Goal: Task Accomplishment & Management: Manage account settings

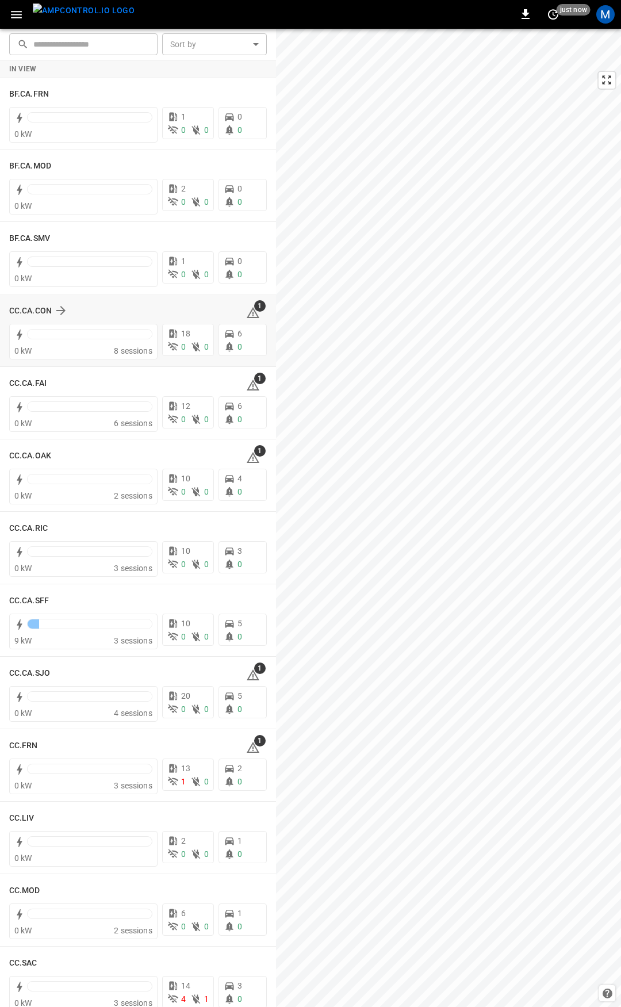
click at [246, 309] on icon at bounding box center [253, 313] width 14 height 14
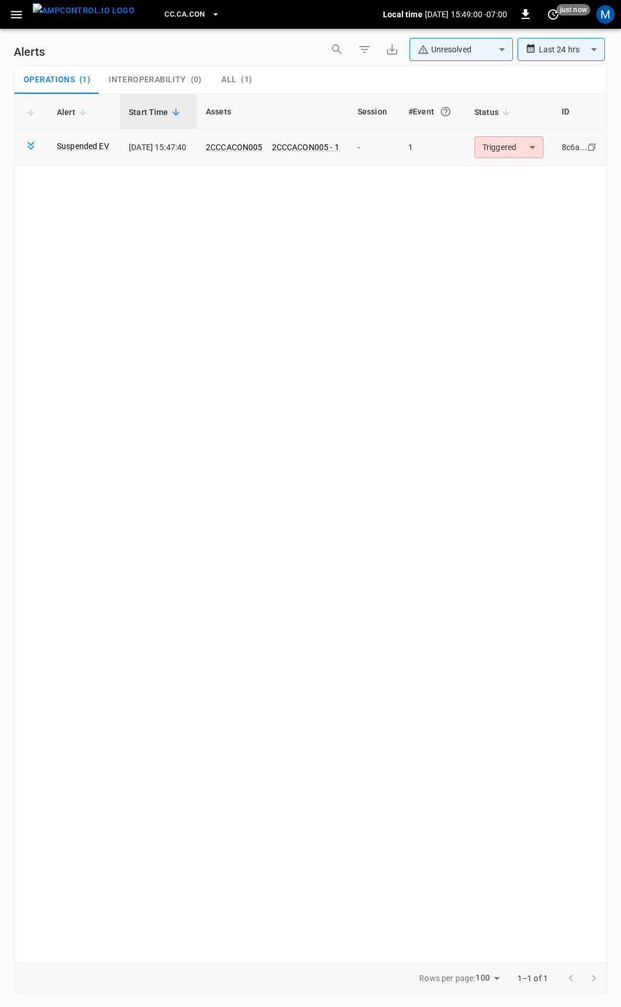
click at [487, 148] on body "**********" at bounding box center [310, 501] width 621 height 1003
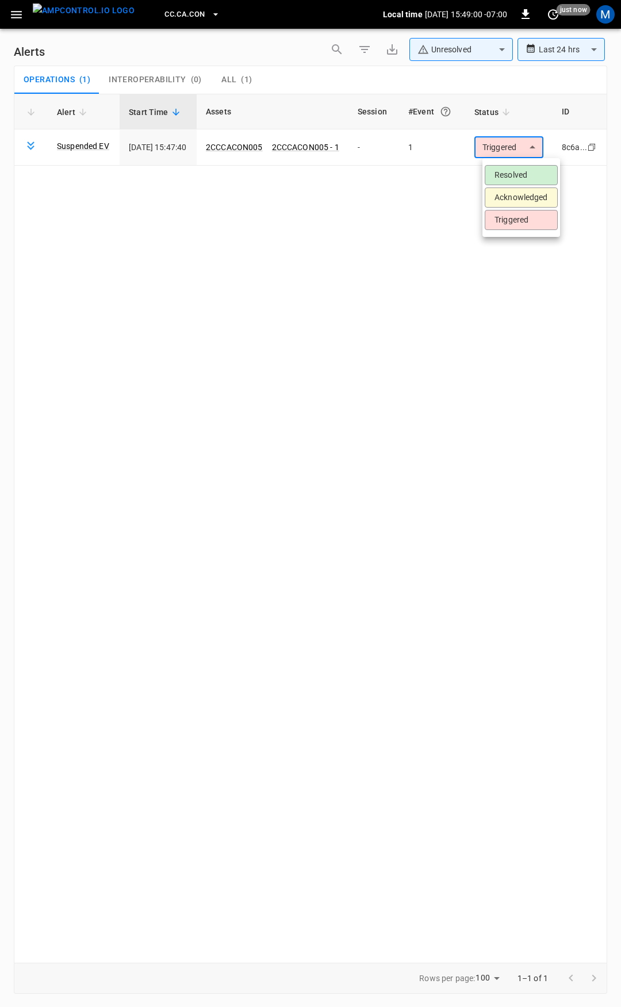
click at [514, 175] on li "Resolved" at bounding box center [521, 175] width 73 height 20
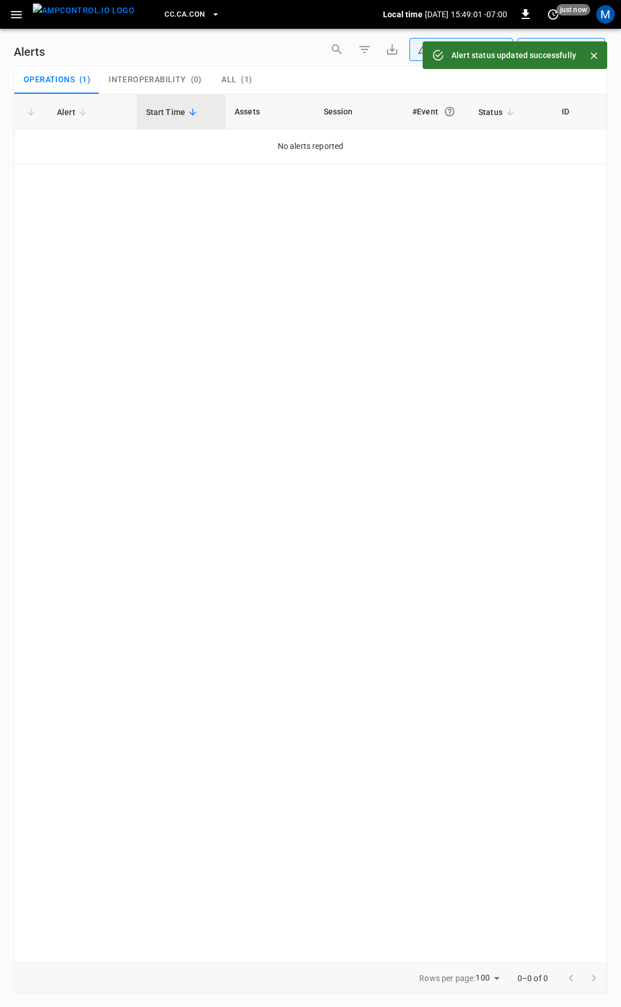
click at [16, 17] on icon "button" at bounding box center [16, 14] width 11 height 7
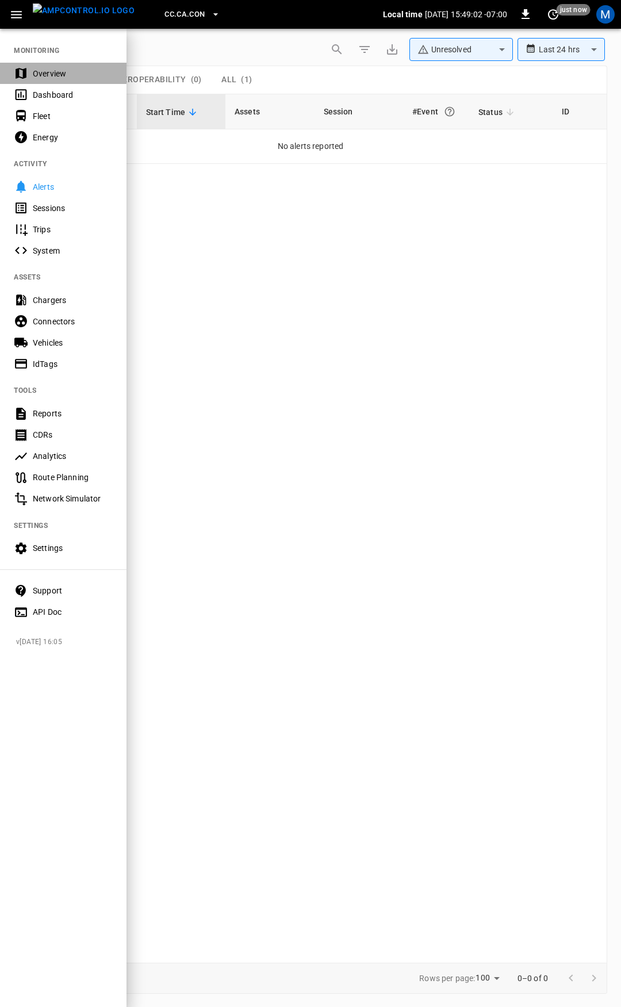
click at [64, 74] on div "Overview" at bounding box center [73, 73] width 80 height 11
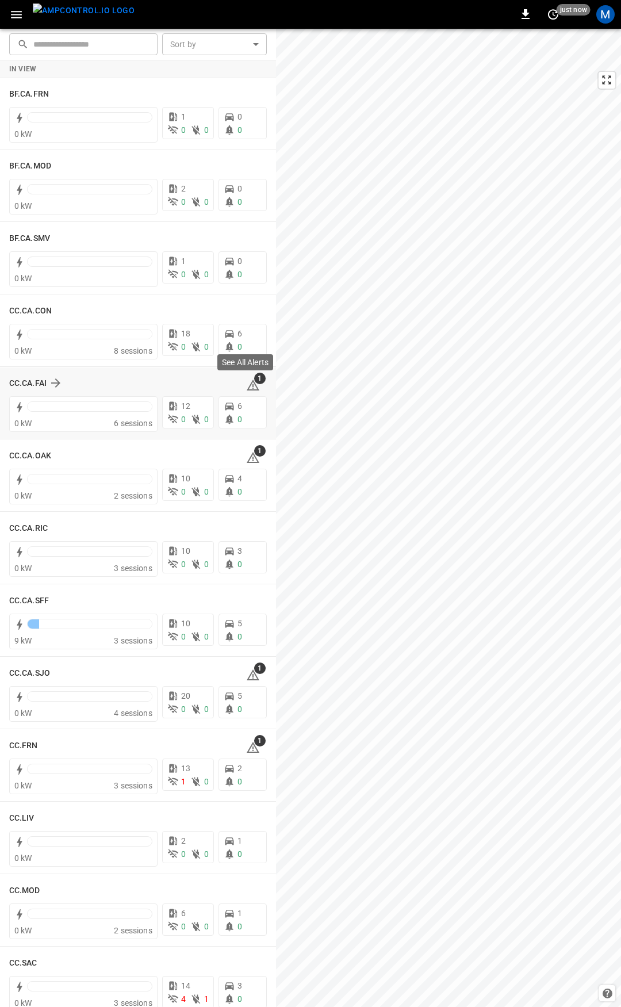
click at [252, 384] on icon at bounding box center [252, 386] width 1 height 5
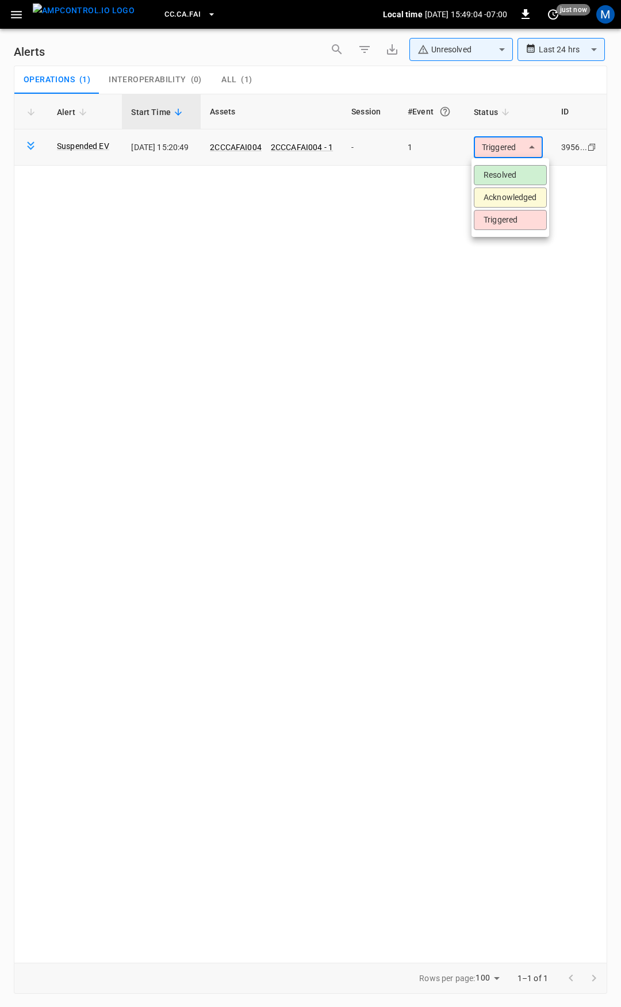
click at [501, 152] on body "**********" at bounding box center [310, 501] width 621 height 1003
click at [500, 183] on li "Resolved" at bounding box center [510, 175] width 73 height 20
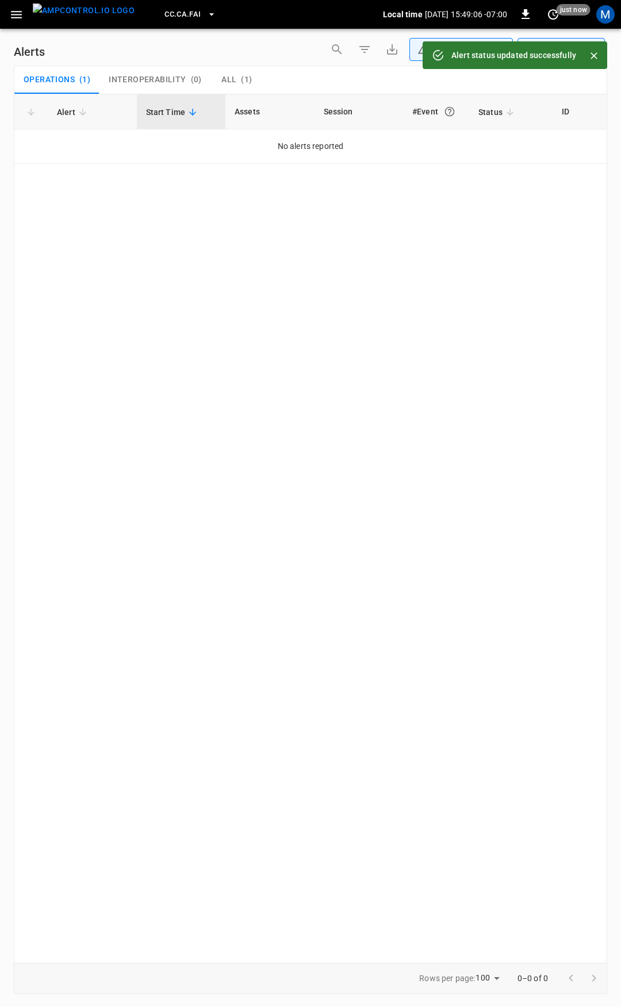
click at [14, 17] on icon "button" at bounding box center [16, 14] width 11 height 7
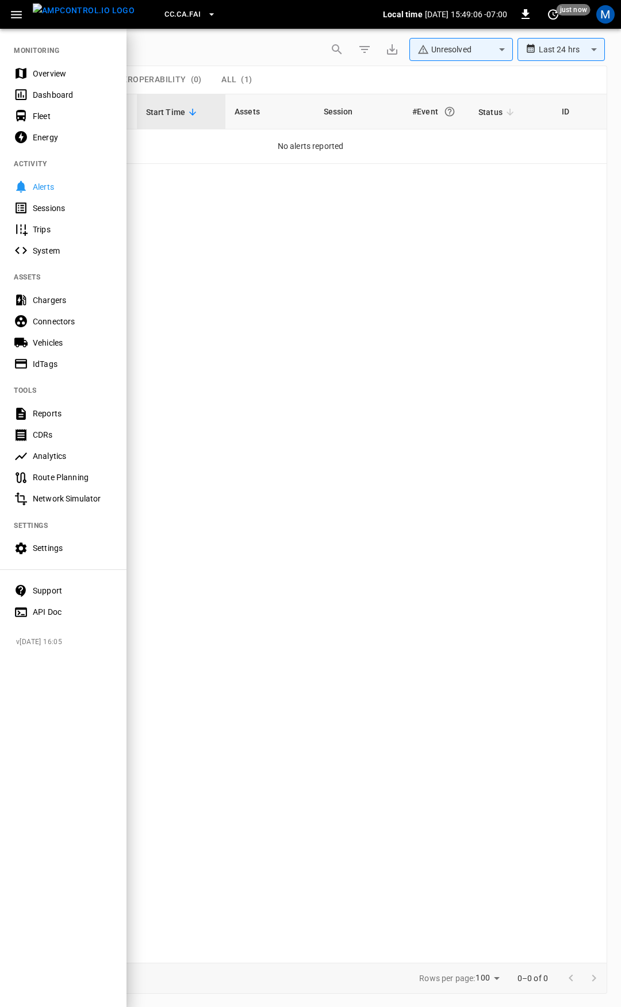
click at [52, 74] on div "Overview" at bounding box center [73, 73] width 80 height 11
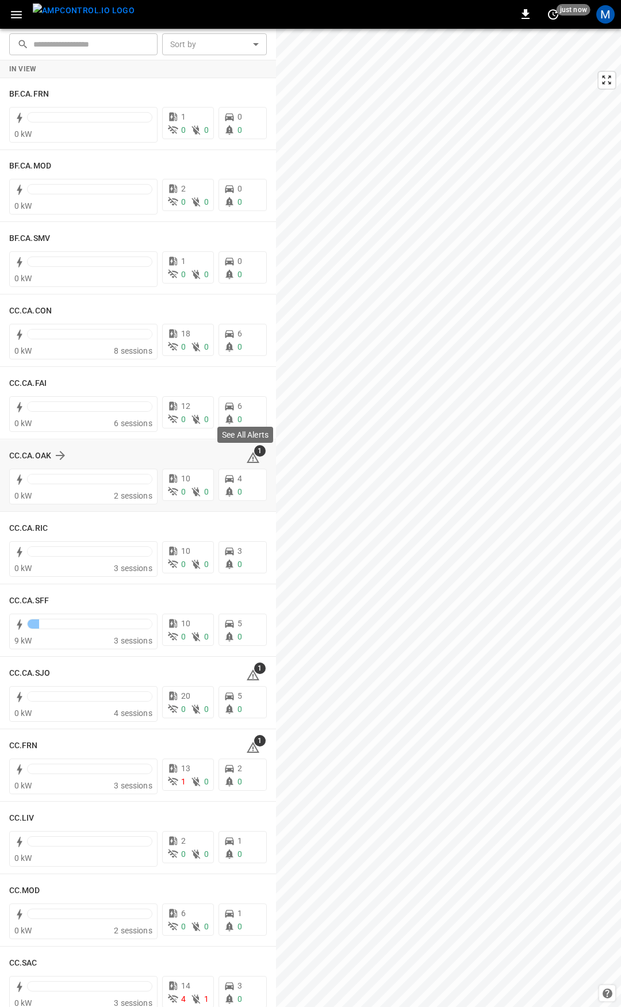
click at [246, 455] on icon at bounding box center [253, 458] width 14 height 14
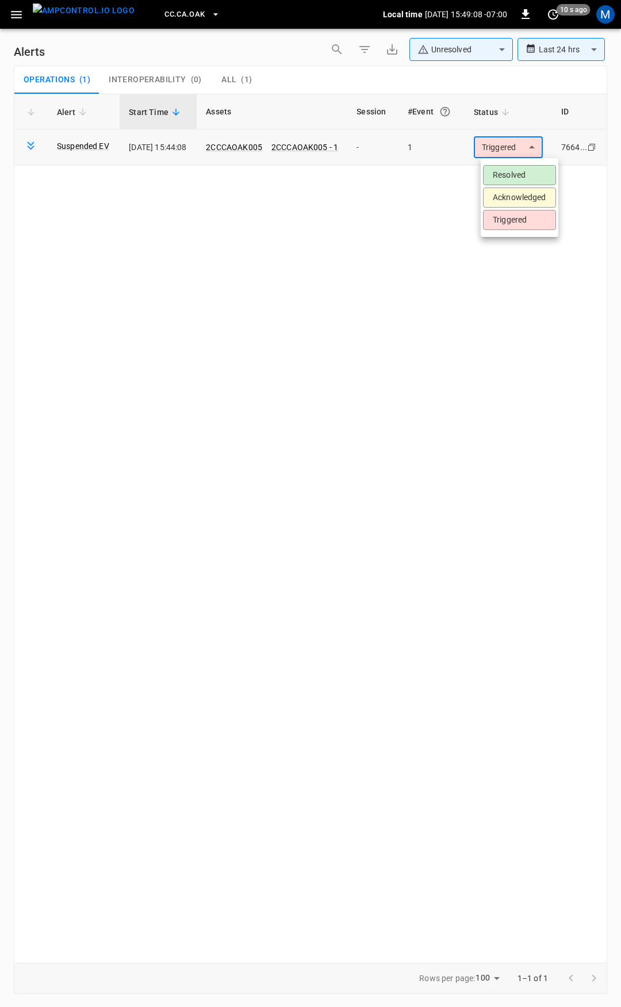
click at [499, 138] on body "**********" at bounding box center [310, 501] width 621 height 1003
drag, startPoint x: 508, startPoint y: 174, endPoint x: 489, endPoint y: 167, distance: 20.9
click at [505, 173] on li "Resolved" at bounding box center [519, 175] width 73 height 20
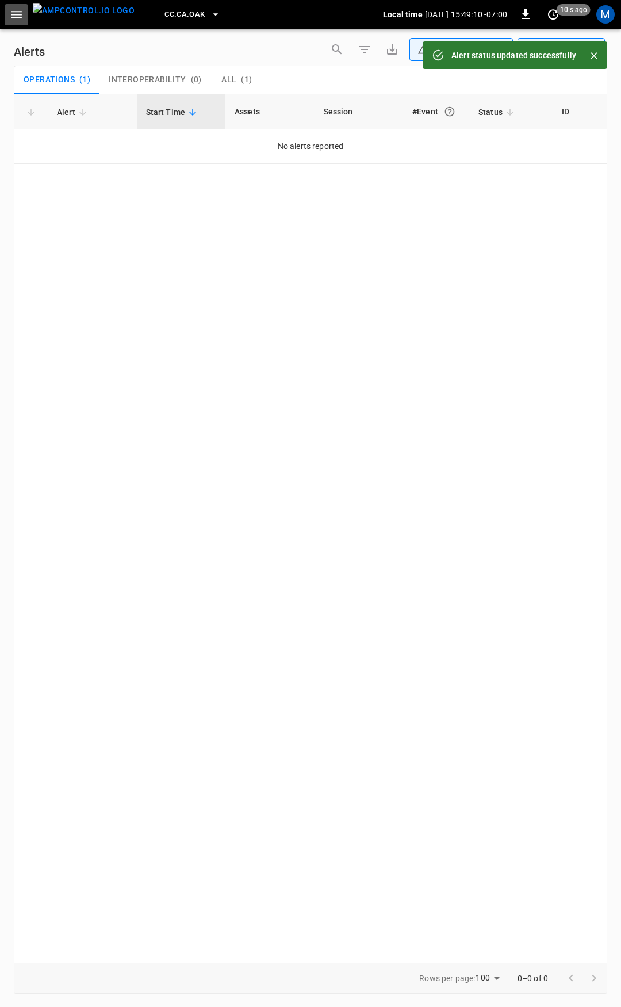
drag, startPoint x: 26, startPoint y: 20, endPoint x: 19, endPoint y: 25, distance: 8.6
click at [24, 19] on button "button" at bounding box center [17, 14] width 24 height 21
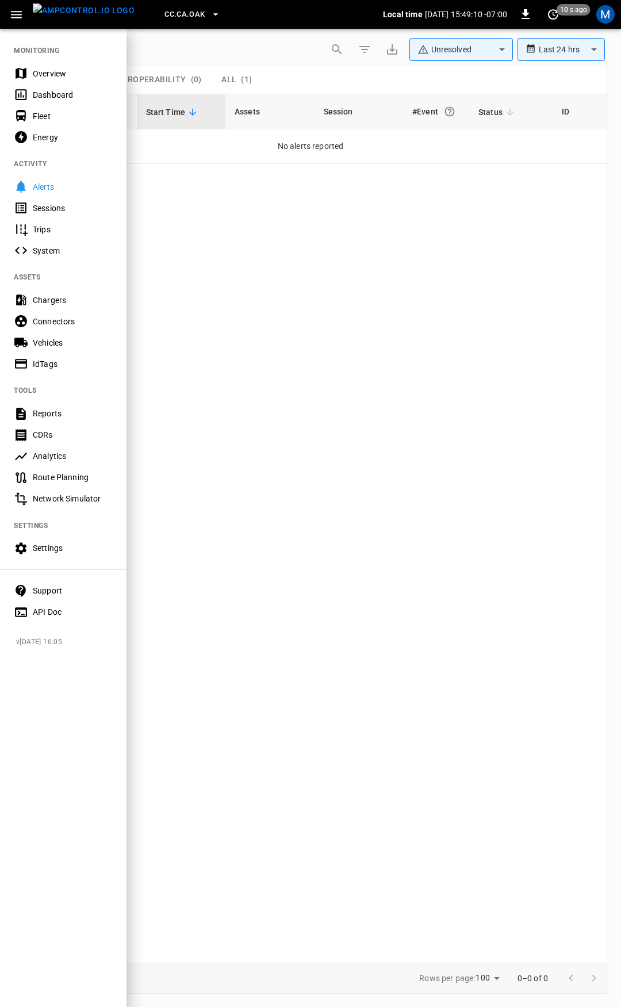
click at [57, 72] on div "Overview" at bounding box center [73, 73] width 80 height 11
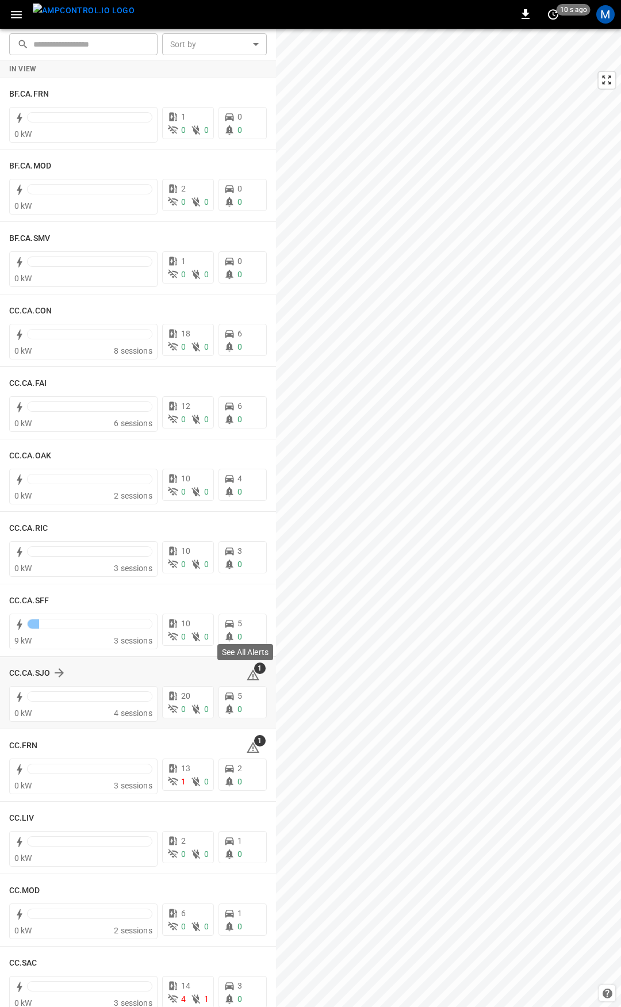
click at [247, 674] on icon at bounding box center [253, 675] width 14 height 14
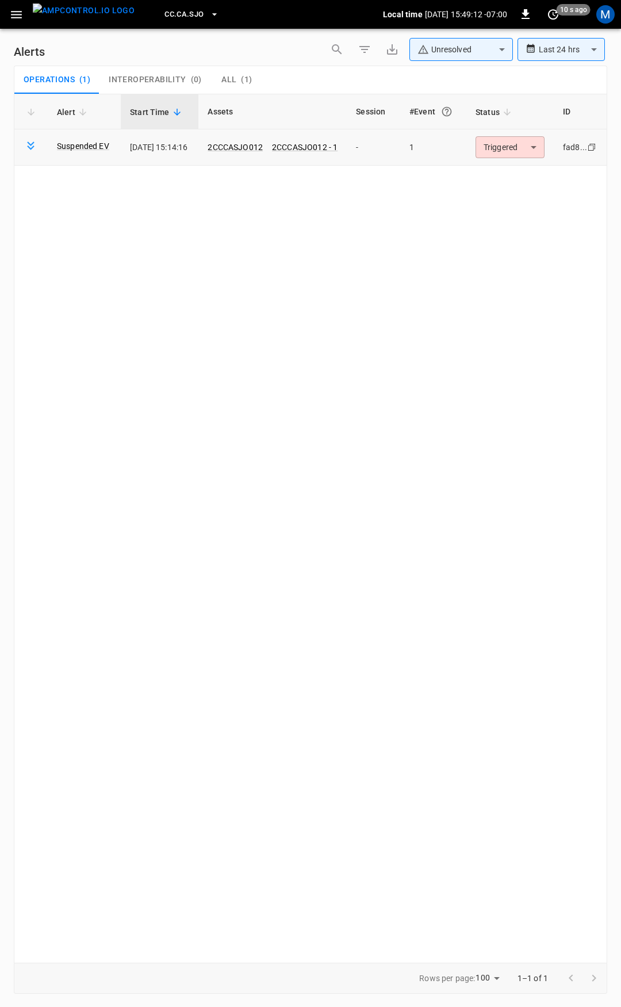
click at [513, 145] on body "**********" at bounding box center [310, 501] width 621 height 1003
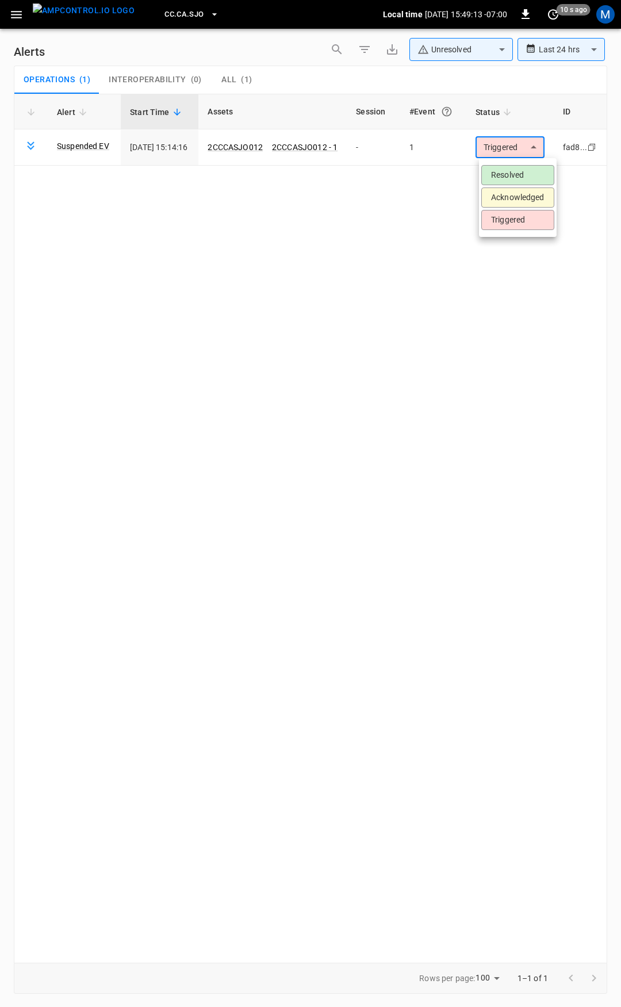
click at [511, 177] on li "Resolved" at bounding box center [517, 175] width 73 height 20
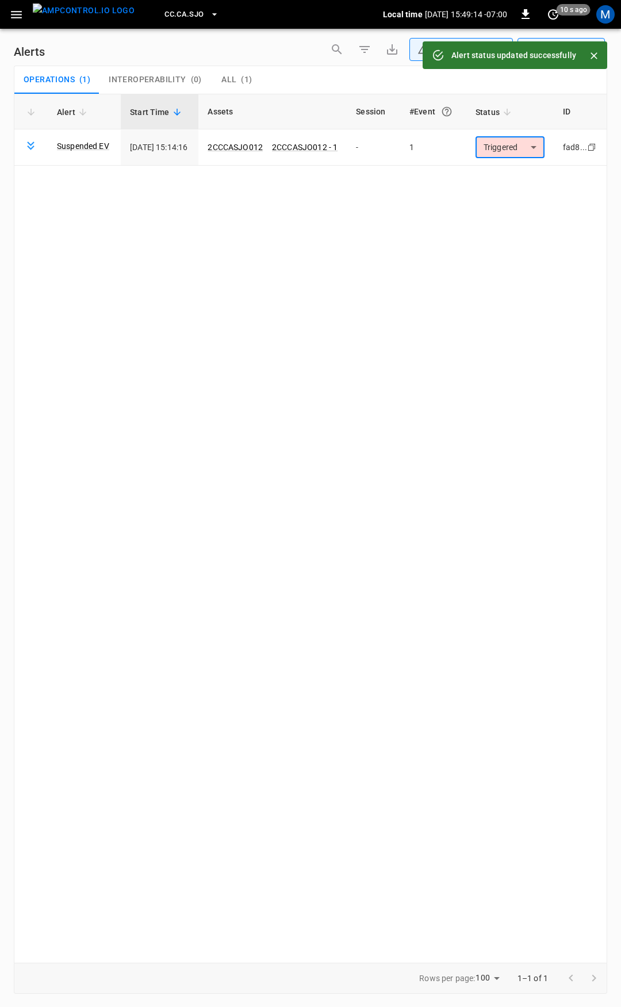
drag, startPoint x: 21, startPoint y: 10, endPoint x: 24, endPoint y: 23, distance: 13.5
click at [21, 9] on icon "button" at bounding box center [16, 14] width 14 height 14
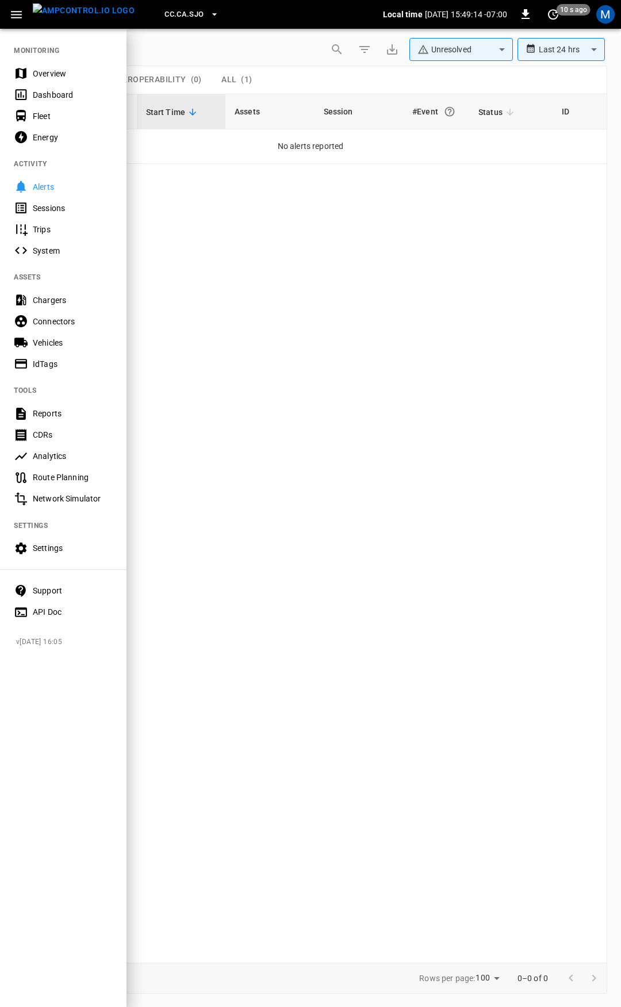
click at [39, 60] on nav "MONITORING Overview Dashboard Fleet Energy ACTIVITY Alerts Sessions Trips Syste…" at bounding box center [63, 328] width 126 height 600
click at [41, 71] on div "Overview" at bounding box center [73, 73] width 80 height 11
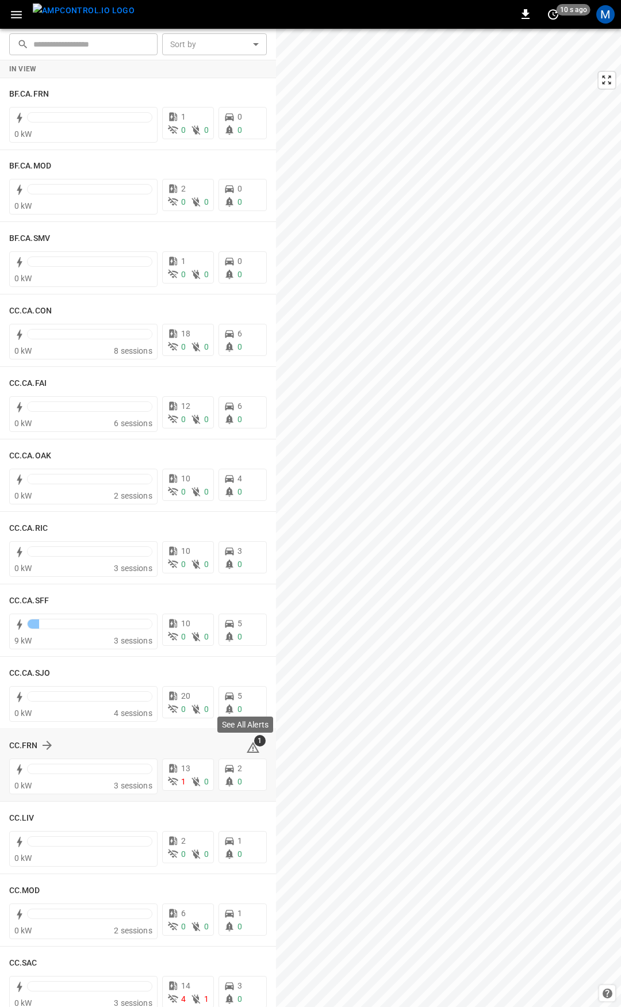
click at [250, 750] on icon at bounding box center [253, 748] width 14 height 14
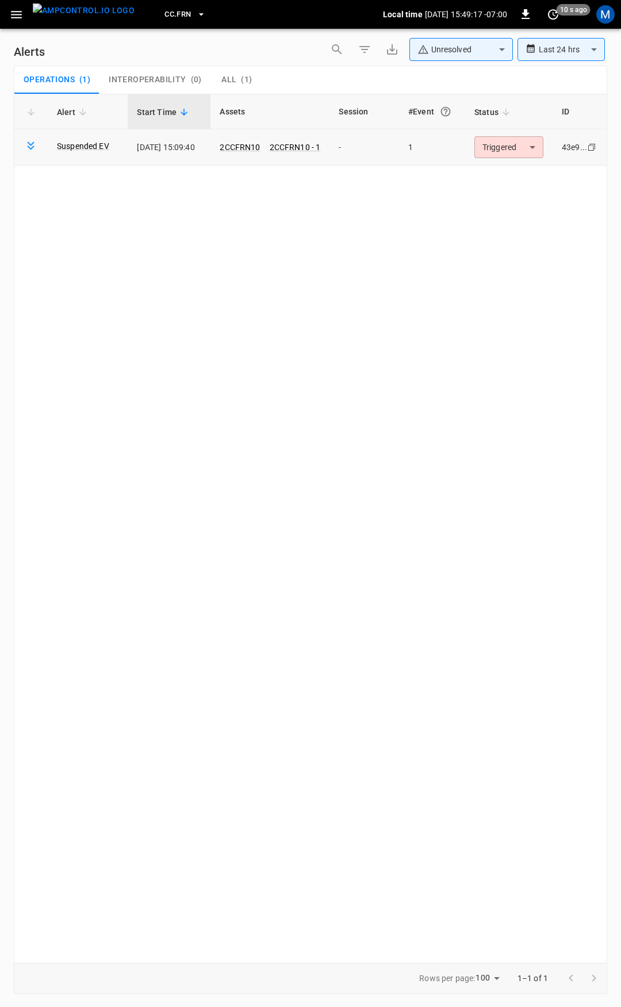
click at [497, 146] on body "**********" at bounding box center [310, 501] width 621 height 1003
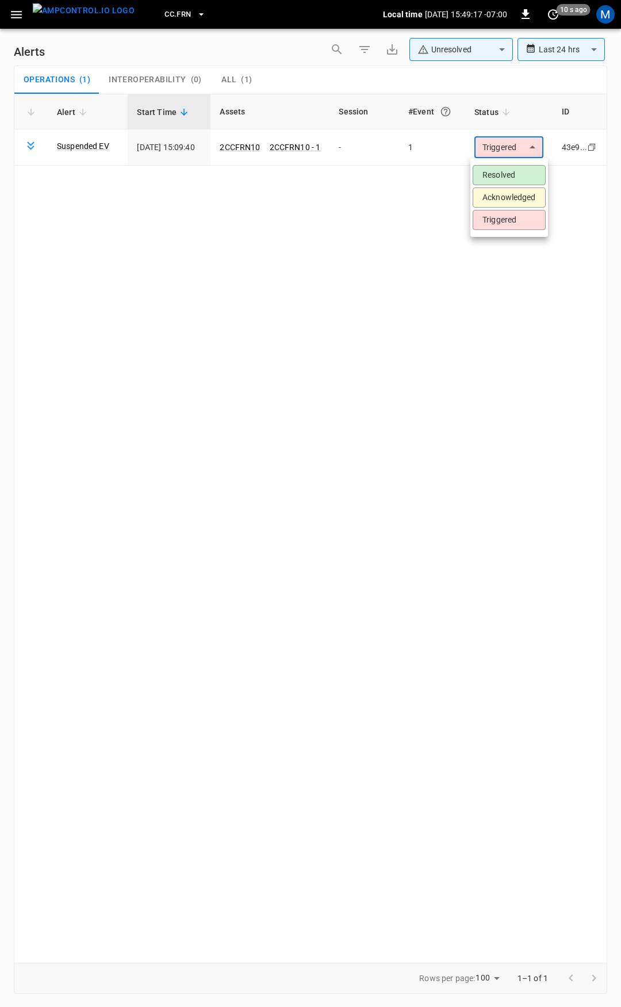
click at [501, 177] on li "Resolved" at bounding box center [509, 175] width 73 height 20
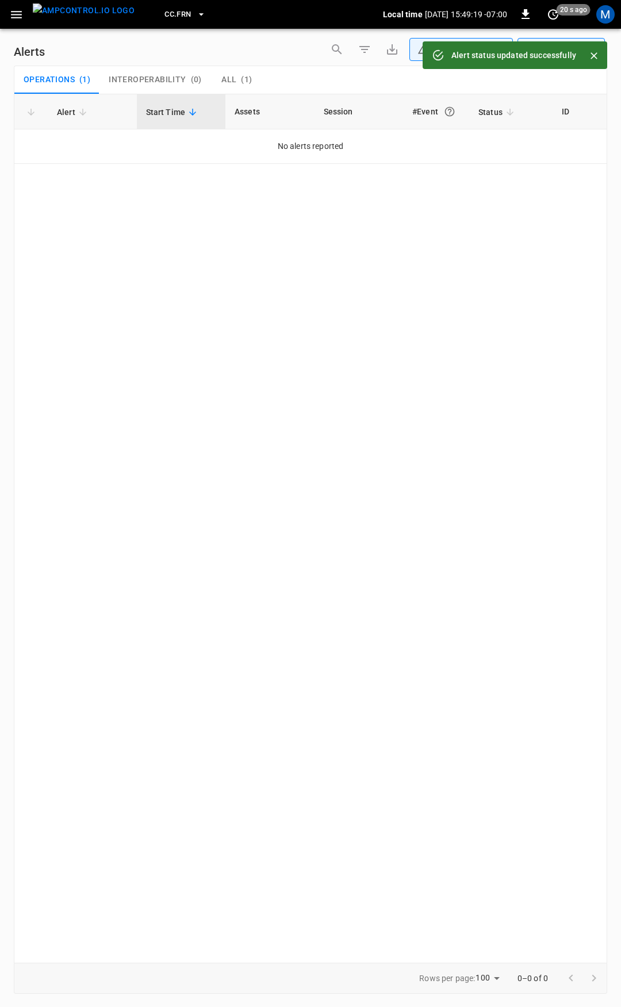
click at [18, 16] on icon "button" at bounding box center [16, 14] width 14 height 14
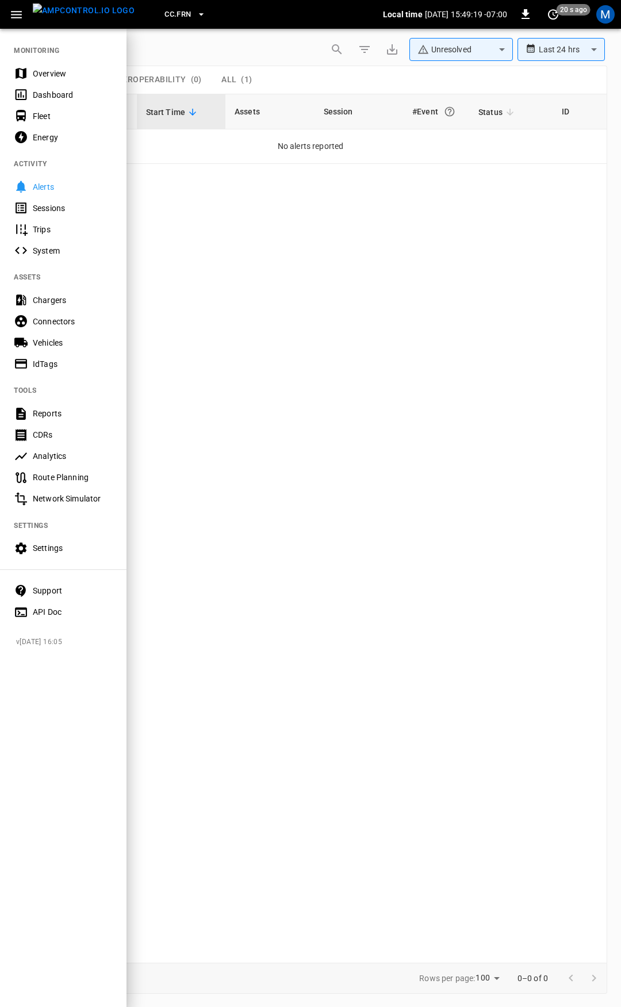
click at [42, 71] on div "Overview" at bounding box center [73, 73] width 80 height 11
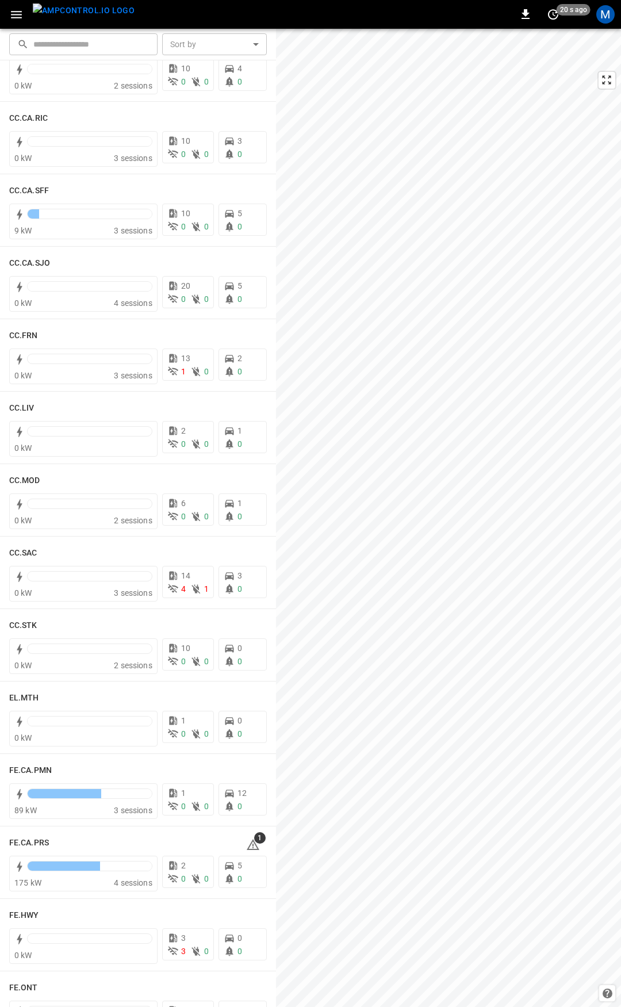
scroll to position [503, 0]
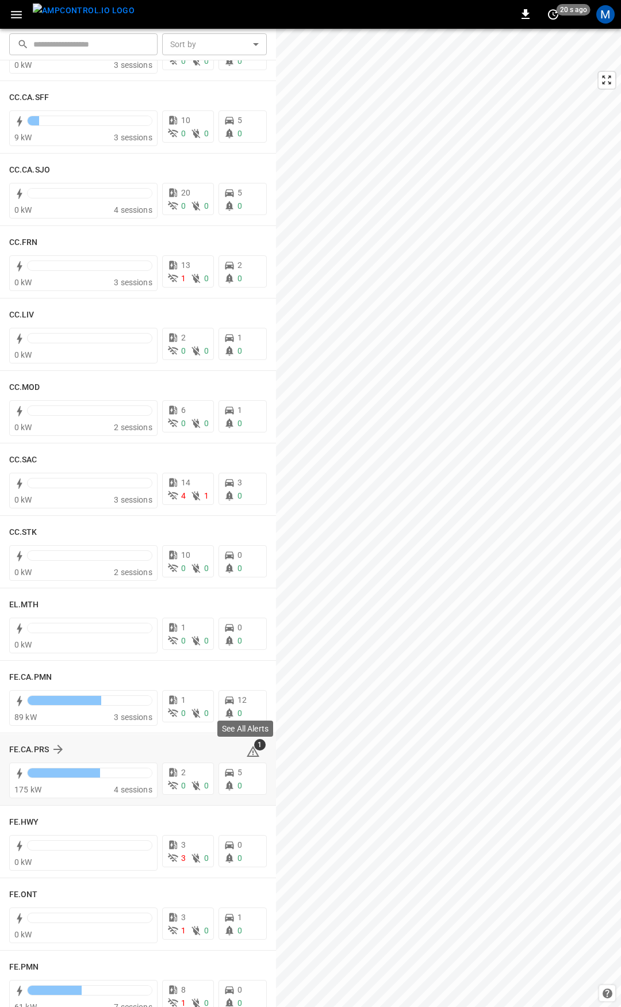
click at [252, 751] on icon at bounding box center [252, 752] width 1 height 5
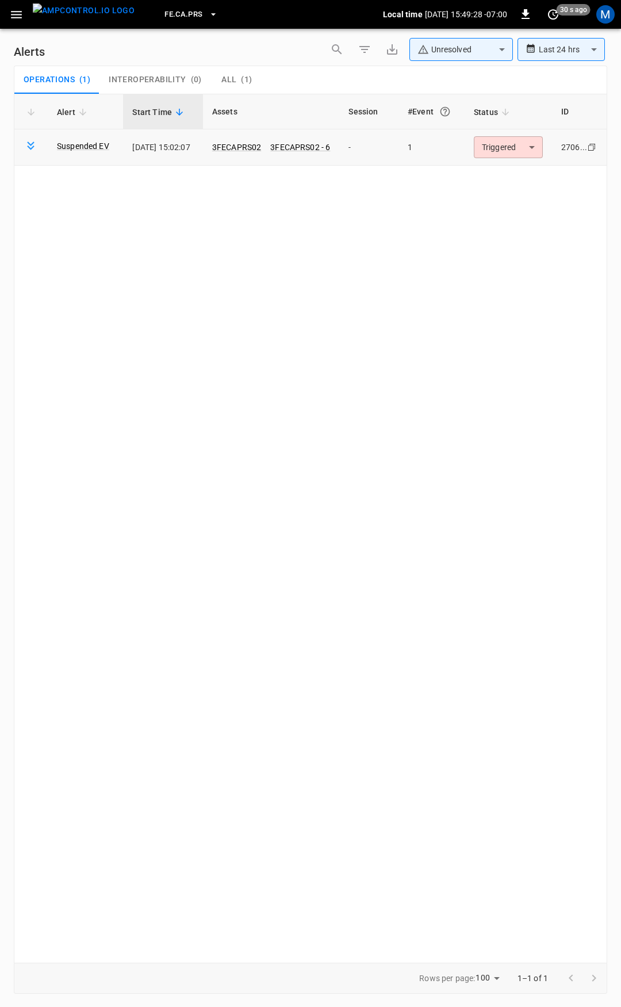
click at [504, 145] on body "**********" at bounding box center [310, 501] width 621 height 1003
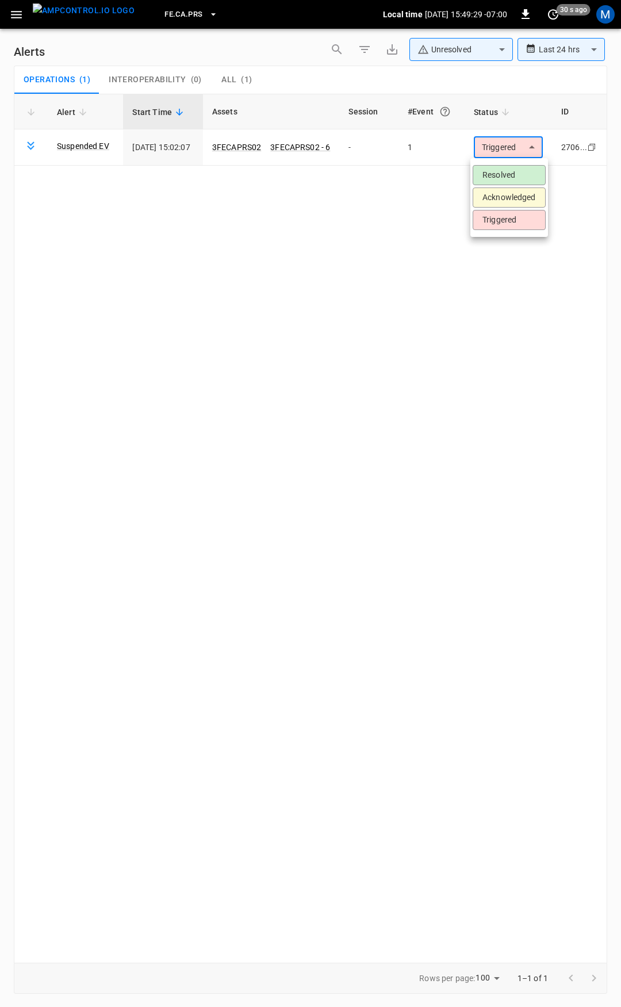
click at [509, 180] on li "Resolved" at bounding box center [509, 175] width 73 height 20
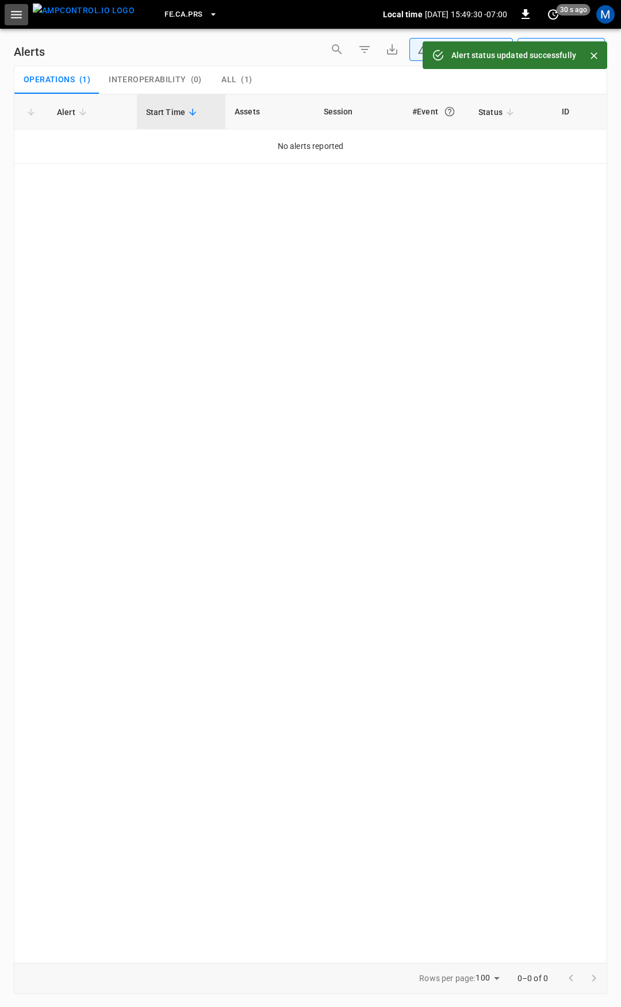
click at [14, 22] on button "button" at bounding box center [17, 14] width 24 height 21
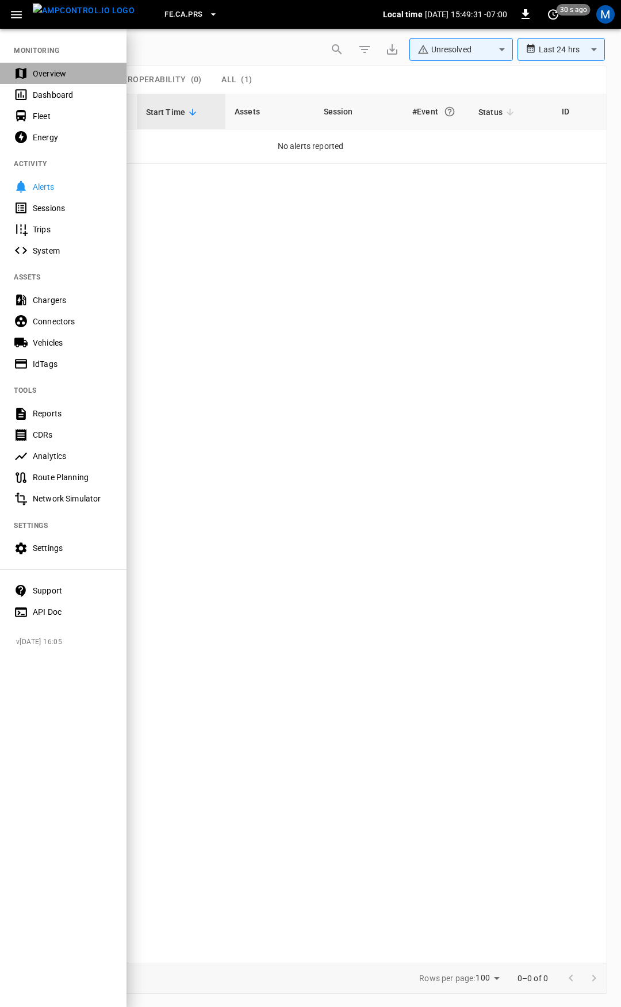
click at [71, 70] on div "Overview" at bounding box center [73, 73] width 80 height 11
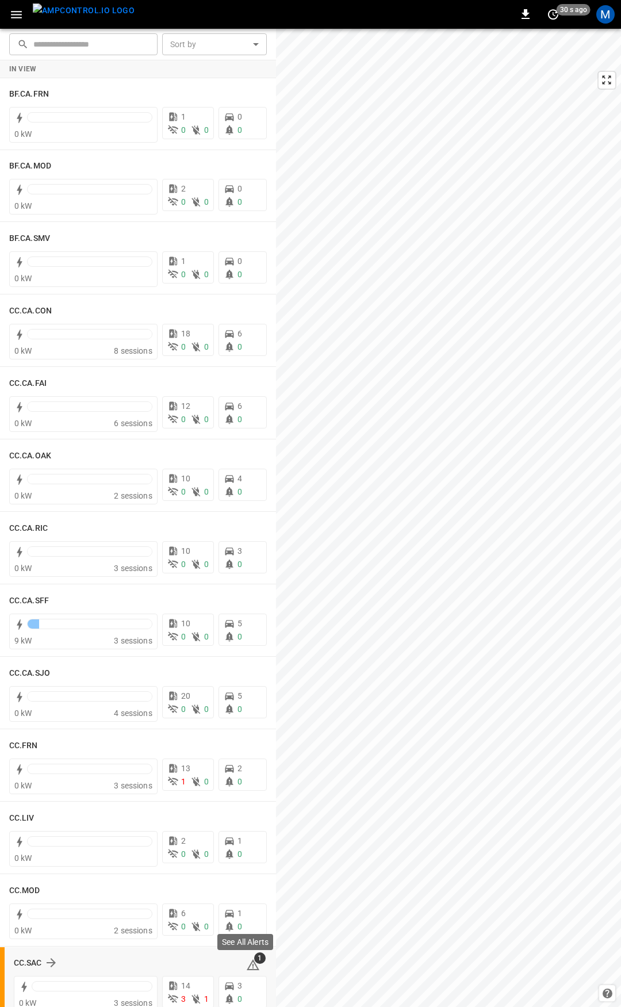
click at [247, 966] on icon at bounding box center [253, 965] width 14 height 14
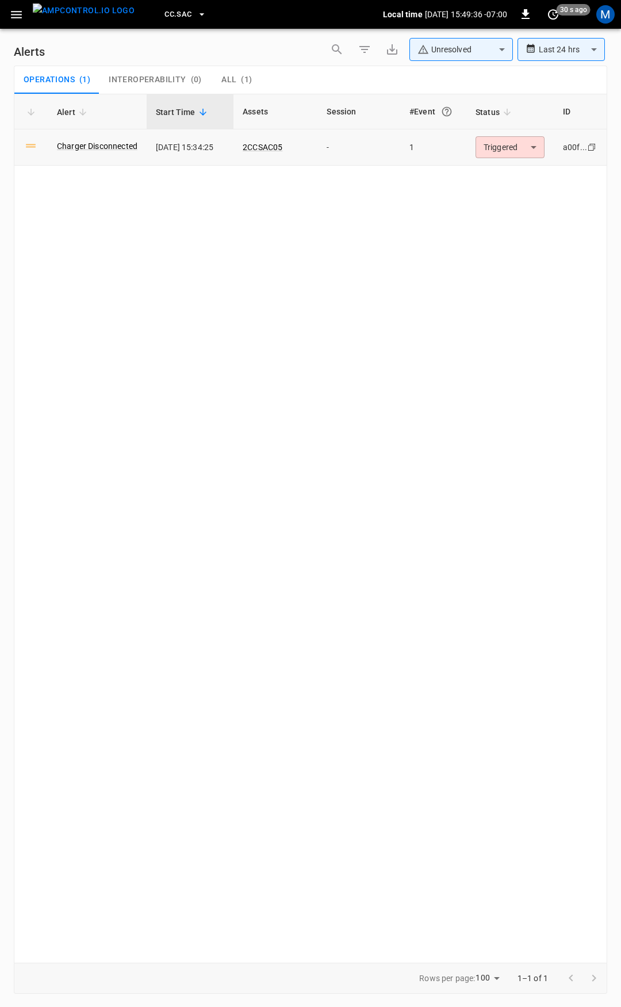
click at [522, 146] on body "**********" at bounding box center [310, 501] width 621 height 1003
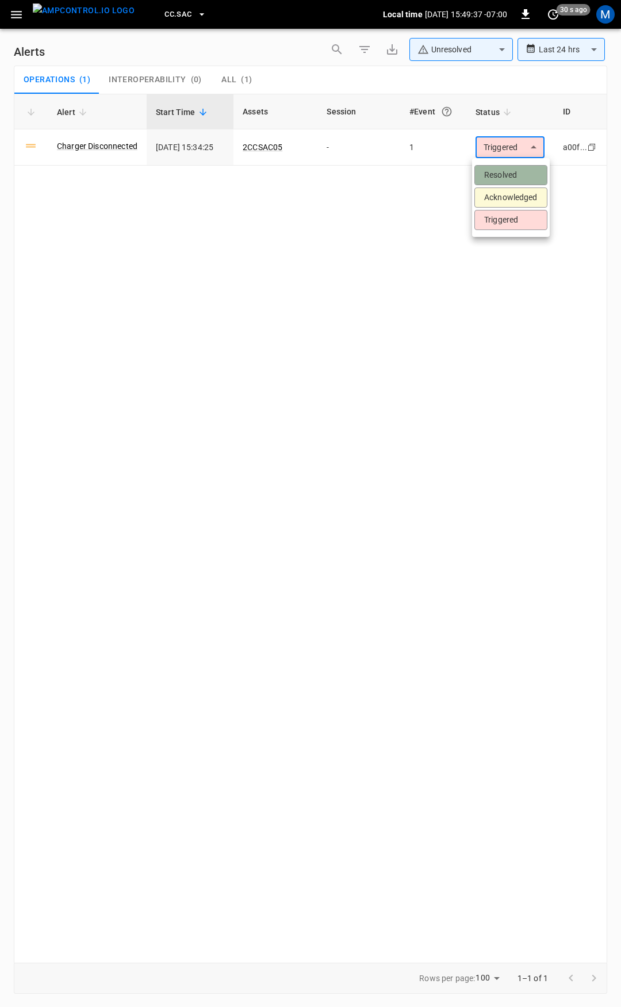
click at [515, 168] on li "Resolved" at bounding box center [510, 175] width 73 height 20
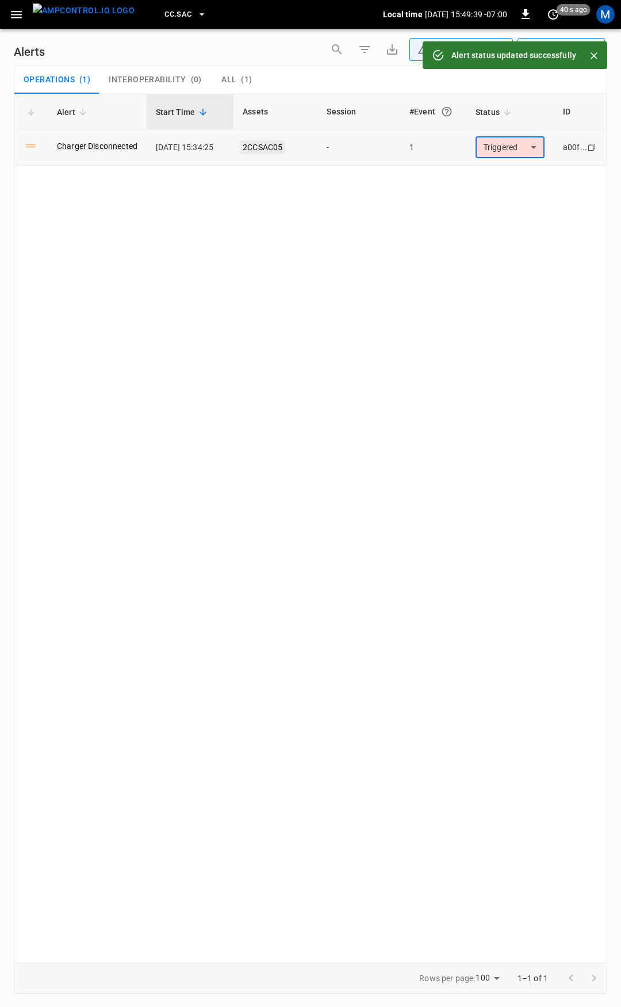
click at [270, 143] on link "2CCSAC05" at bounding box center [262, 147] width 44 height 14
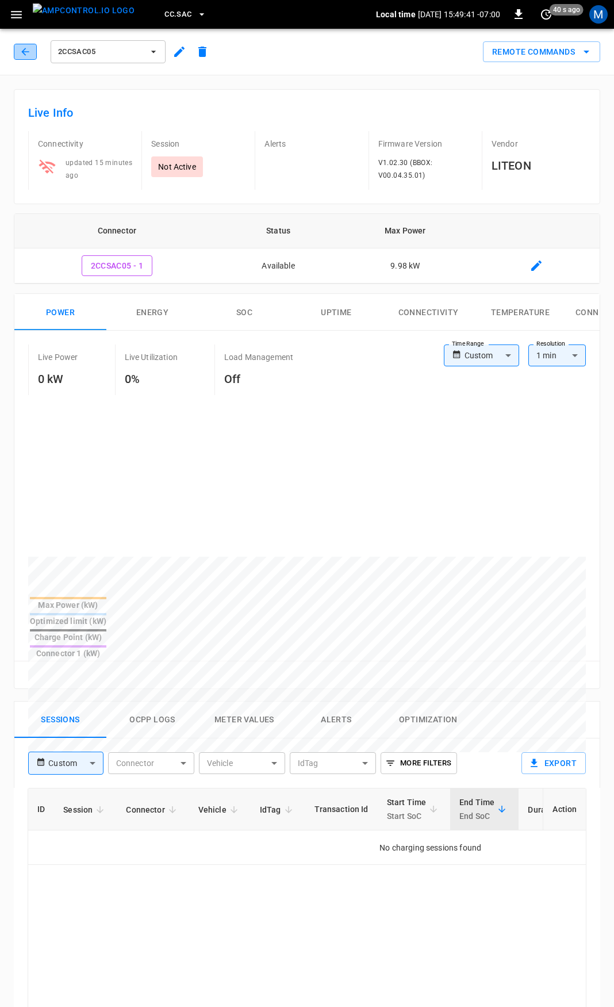
click at [26, 49] on icon "button" at bounding box center [25, 51] width 11 height 11
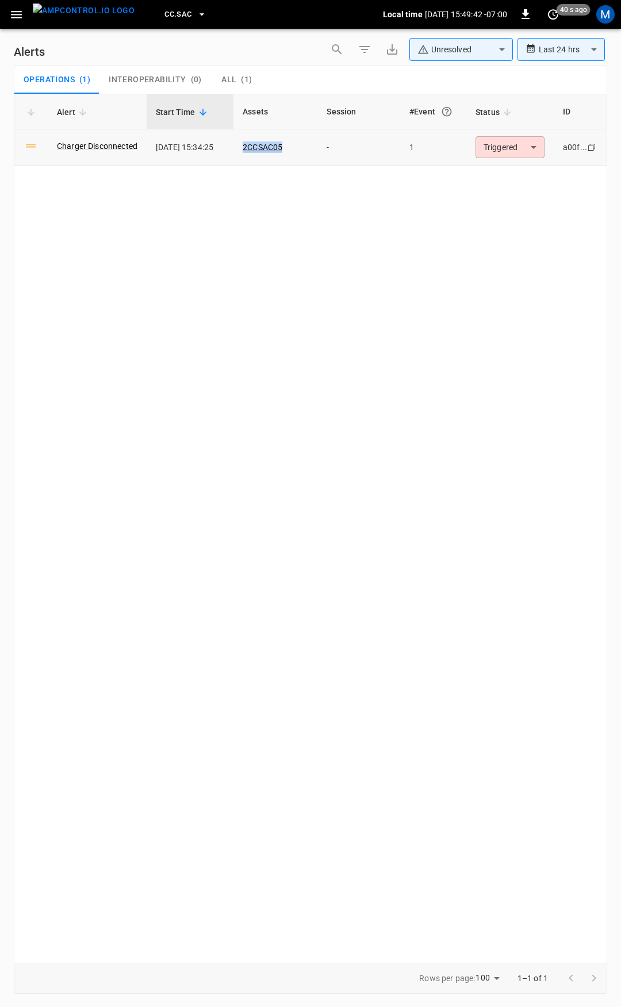
drag, startPoint x: 296, startPoint y: 153, endPoint x: 247, endPoint y: 149, distance: 49.0
click at [247, 149] on td "2CCSAC05" at bounding box center [275, 147] width 84 height 36
copy link "2CCSAC05"
click at [22, 17] on icon "button" at bounding box center [16, 14] width 14 height 14
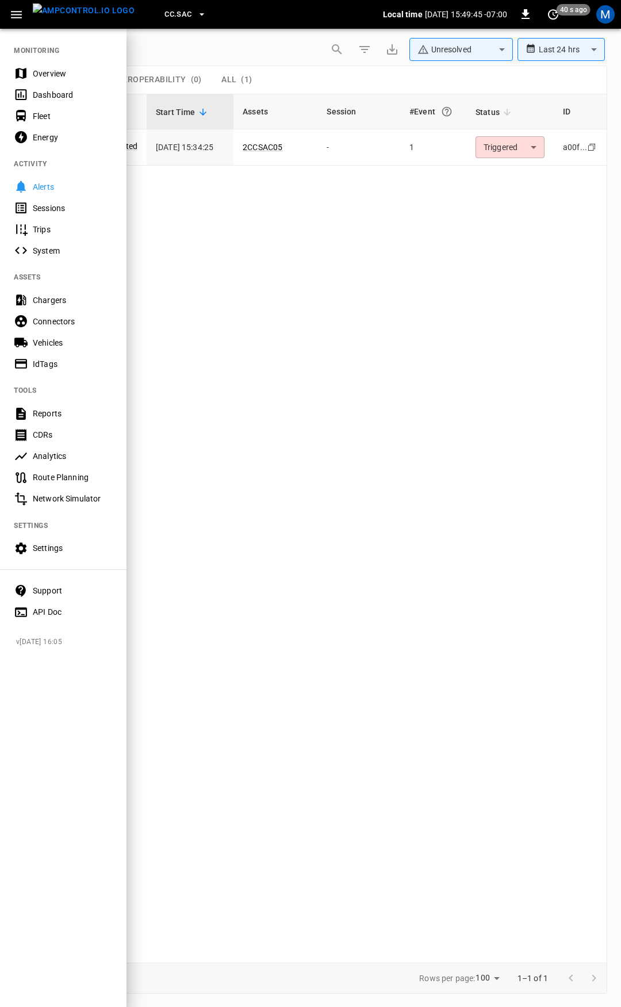
drag, startPoint x: 319, startPoint y: 240, endPoint x: 275, endPoint y: 174, distance: 78.9
click at [313, 230] on div at bounding box center [310, 503] width 621 height 1007
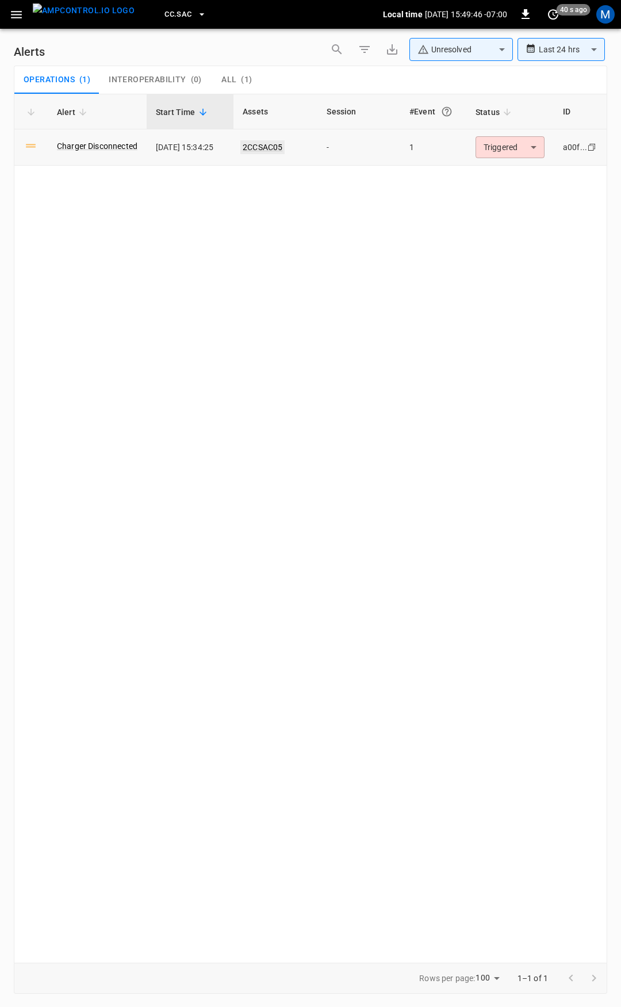
click at [270, 143] on link "2CCSAC05" at bounding box center [262, 147] width 44 height 14
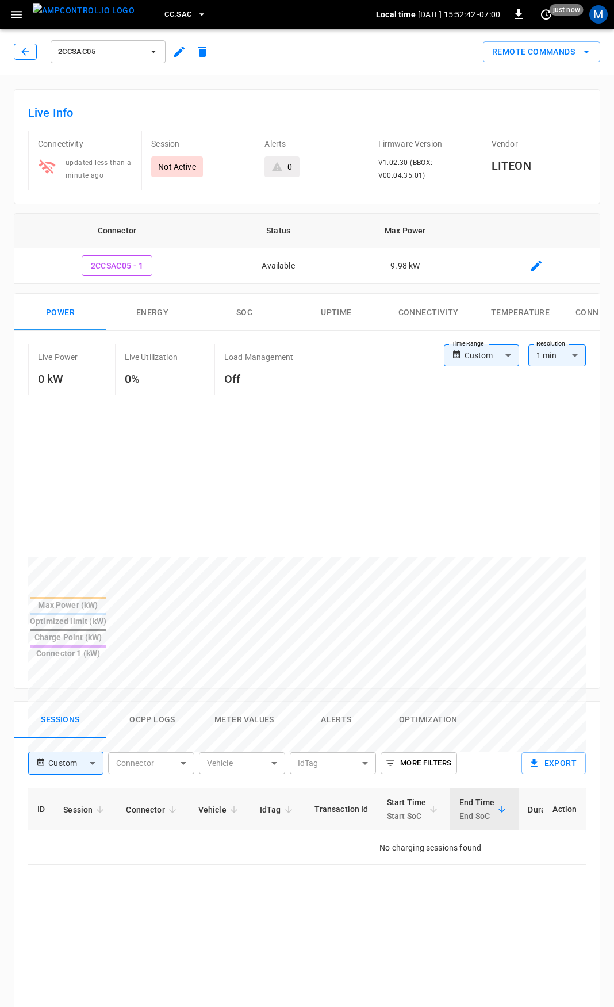
click at [24, 55] on icon "button" at bounding box center [25, 51] width 11 height 11
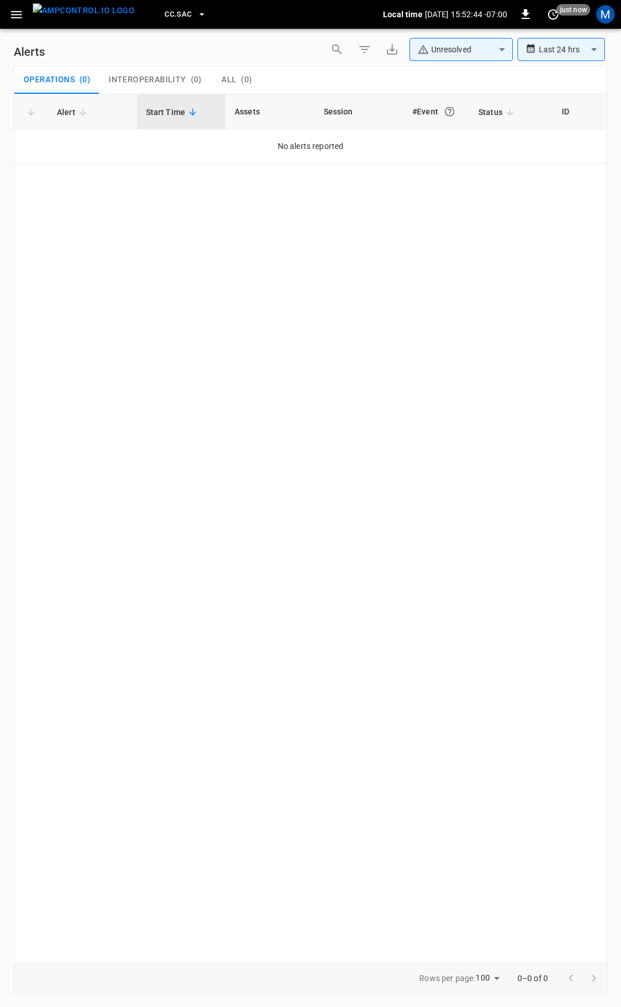
click at [20, 9] on icon "button" at bounding box center [16, 14] width 14 height 14
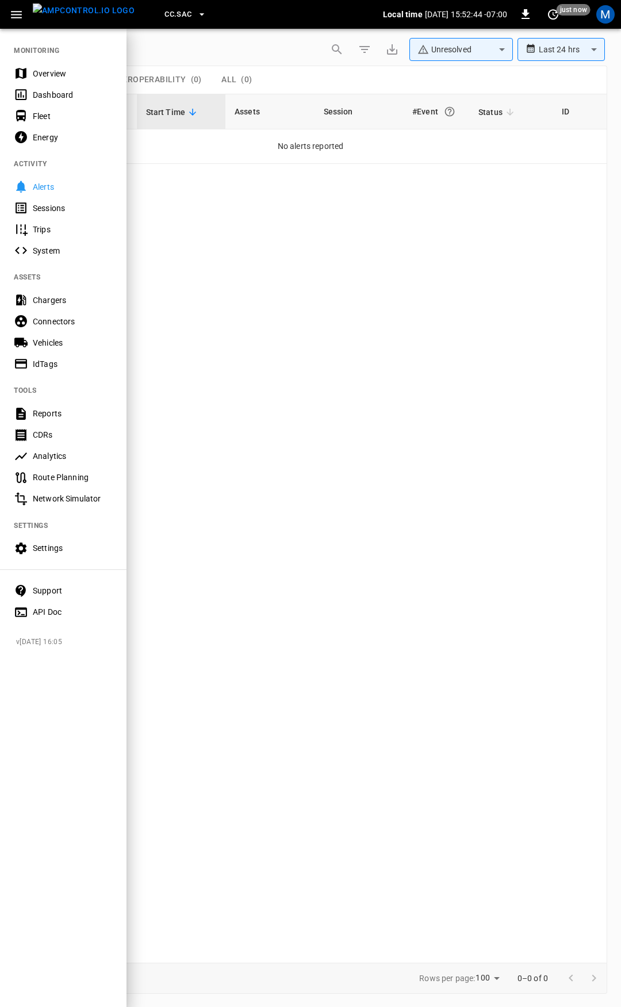
click at [47, 74] on div "Overview" at bounding box center [73, 73] width 80 height 11
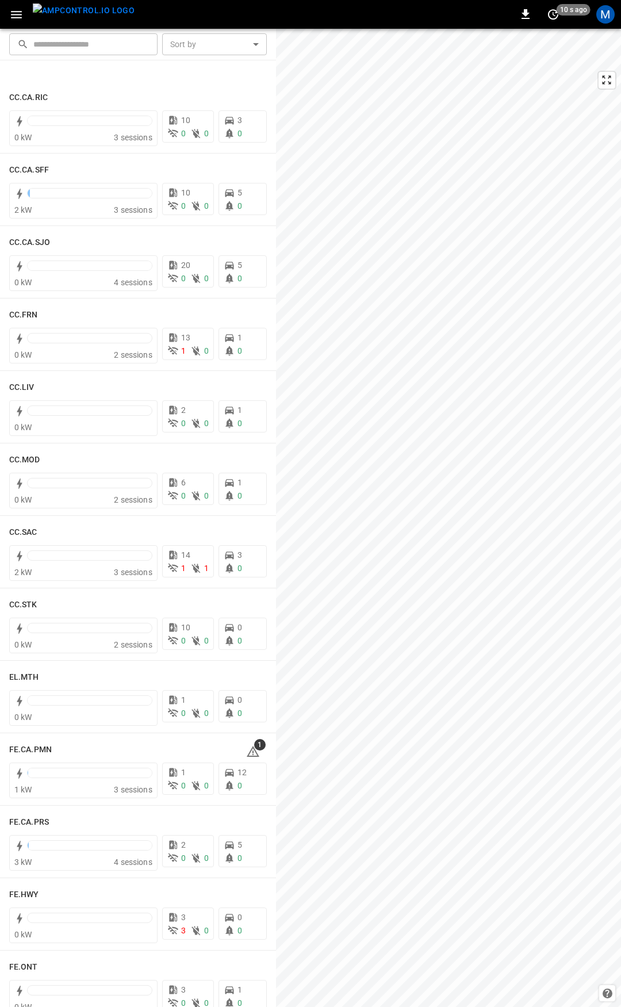
scroll to position [606, 0]
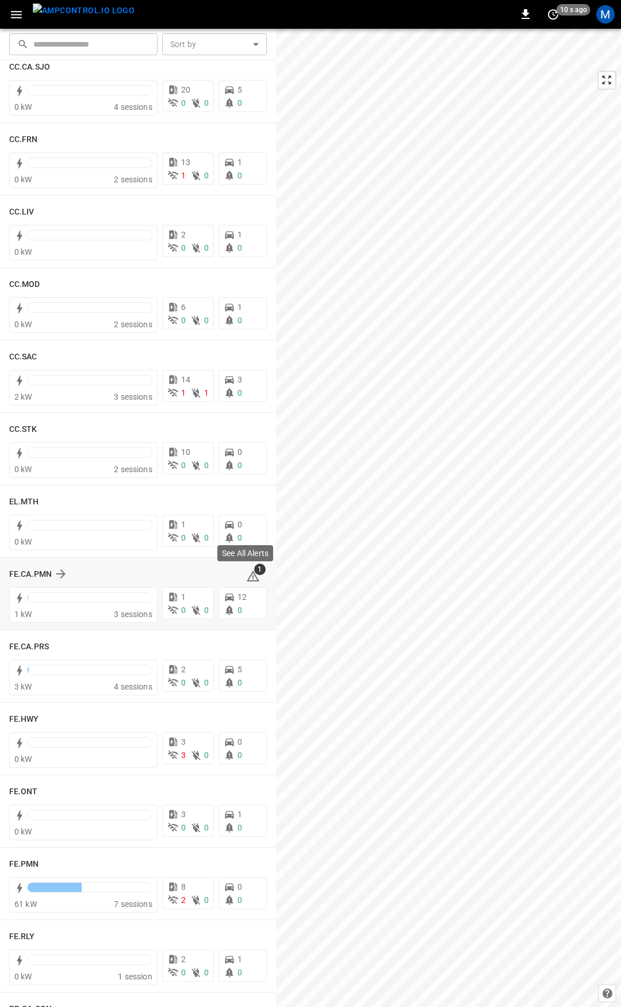
click at [252, 578] on icon at bounding box center [252, 577] width 1 height 5
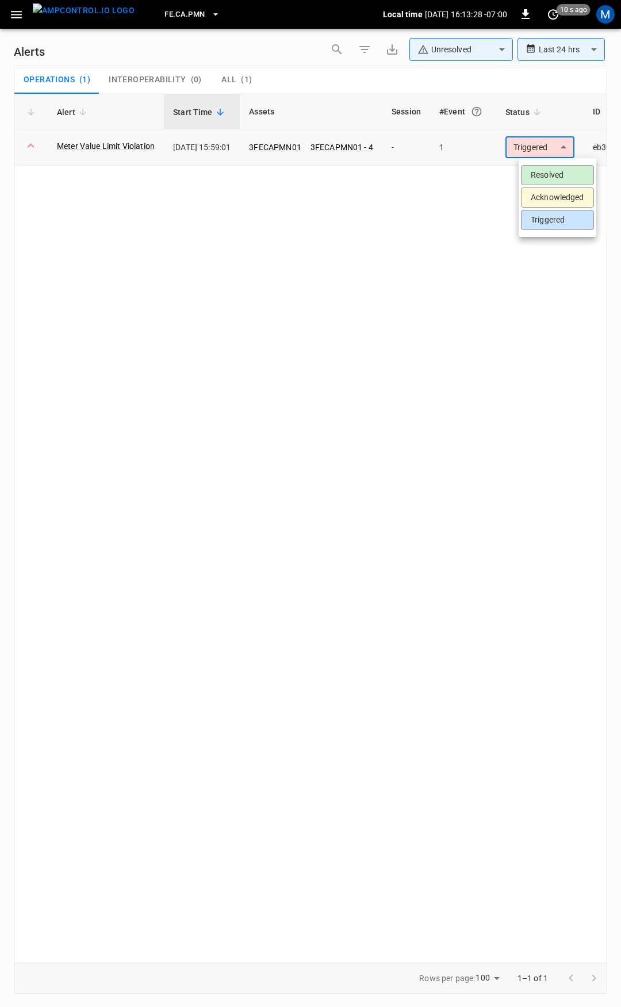
click at [547, 152] on body "**********" at bounding box center [310, 501] width 621 height 1003
click at [554, 176] on li "Resolved" at bounding box center [557, 175] width 73 height 20
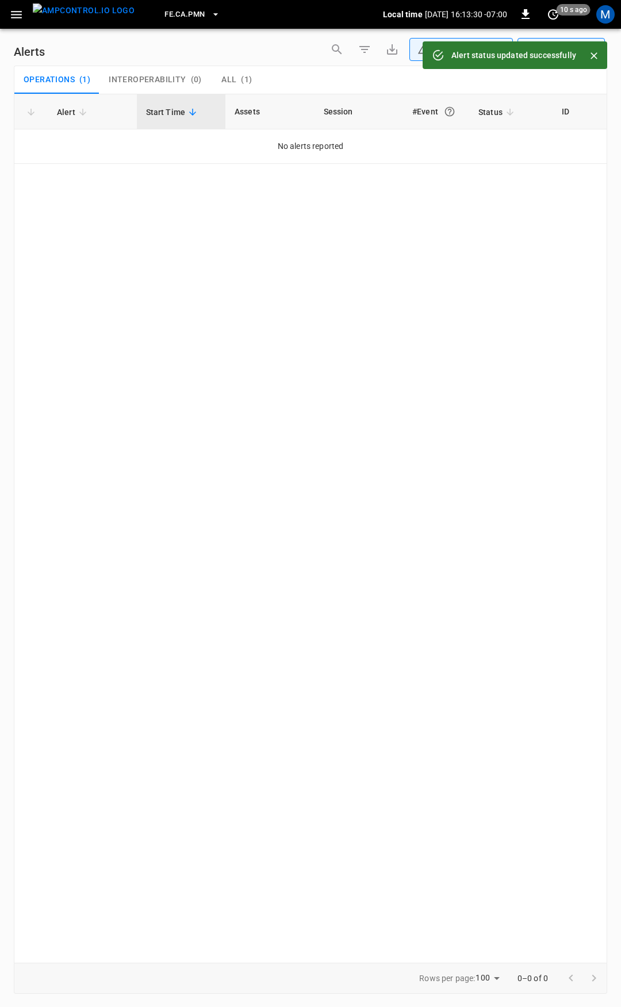
drag, startPoint x: 13, startPoint y: 16, endPoint x: 16, endPoint y: 21, distance: 5.9
click at [13, 15] on icon "button" at bounding box center [16, 14] width 14 height 14
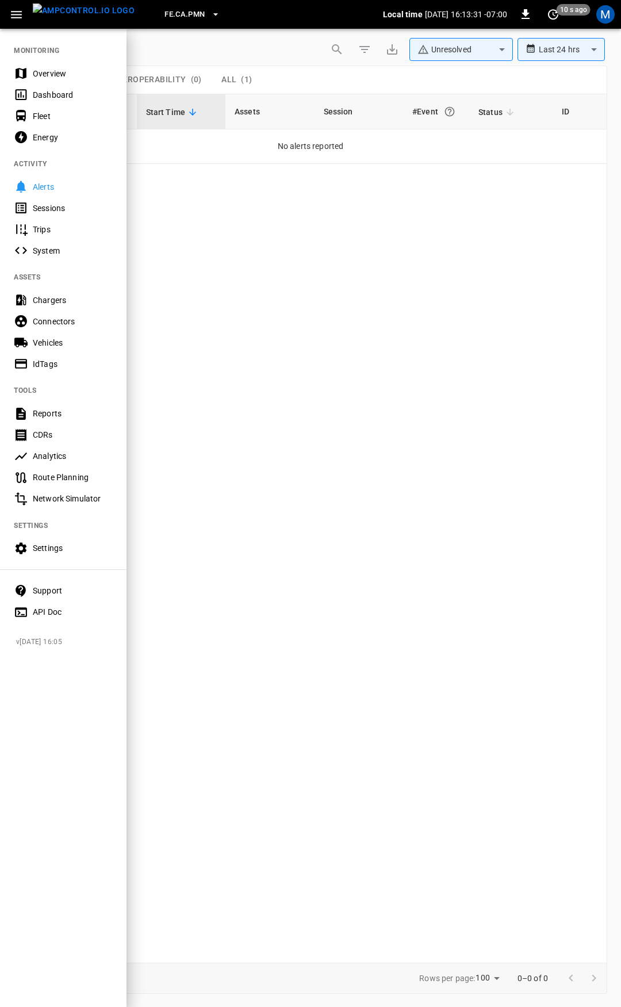
click at [53, 70] on div "Overview" at bounding box center [73, 73] width 80 height 11
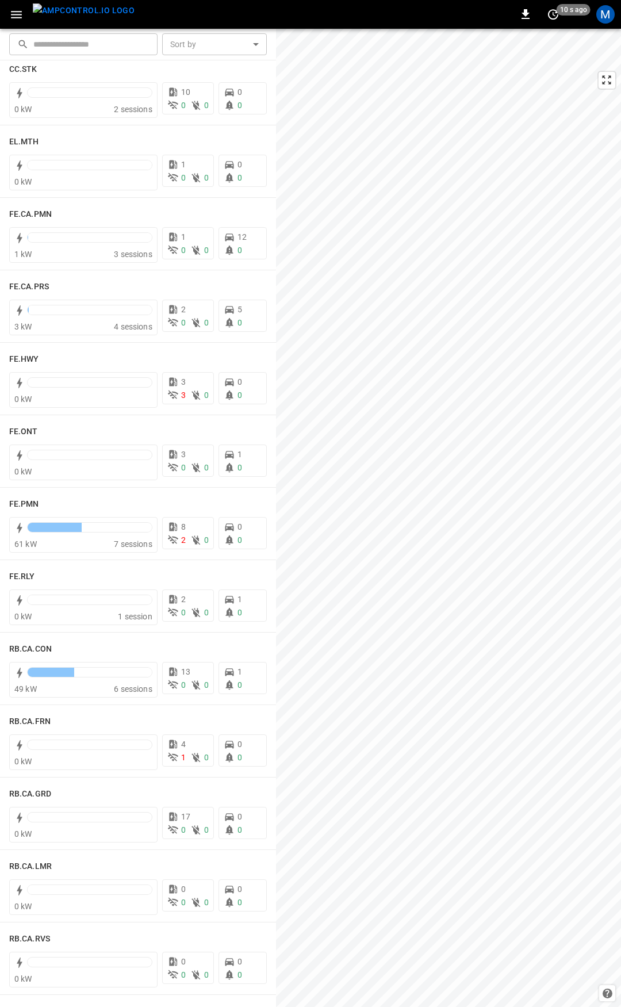
scroll to position [965, 0]
click at [34, 505] on h6 "FE.PMN" at bounding box center [24, 505] width 30 height 13
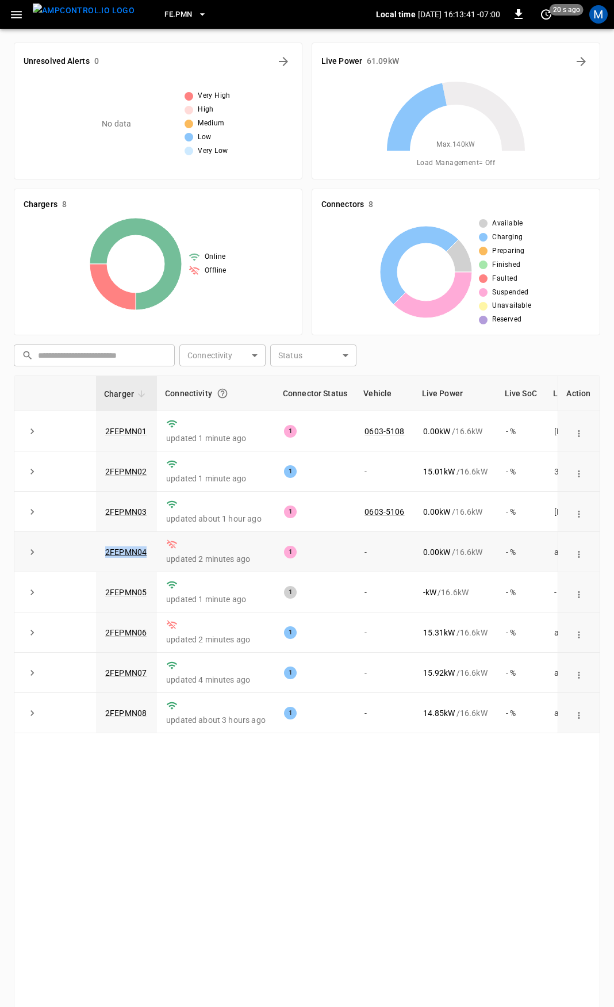
drag, startPoint x: 150, startPoint y: 555, endPoint x: 101, endPoint y: 553, distance: 49.5
click at [101, 553] on td "2FEPMN04" at bounding box center [126, 552] width 61 height 40
copy link "2FEPMN04"
click at [17, 18] on icon "button" at bounding box center [16, 14] width 14 height 14
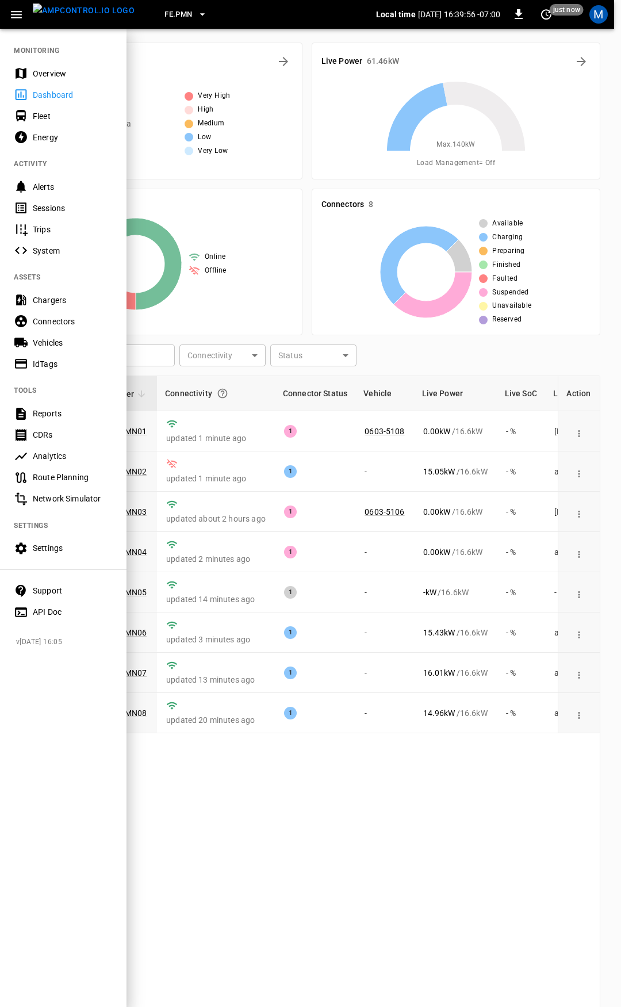
click at [53, 62] on nav "MONITORING Overview Dashboard Fleet Energy ACTIVITY Alerts Sessions Trips Syste…" at bounding box center [63, 328] width 126 height 600
click at [56, 68] on div "Overview" at bounding box center [73, 73] width 80 height 11
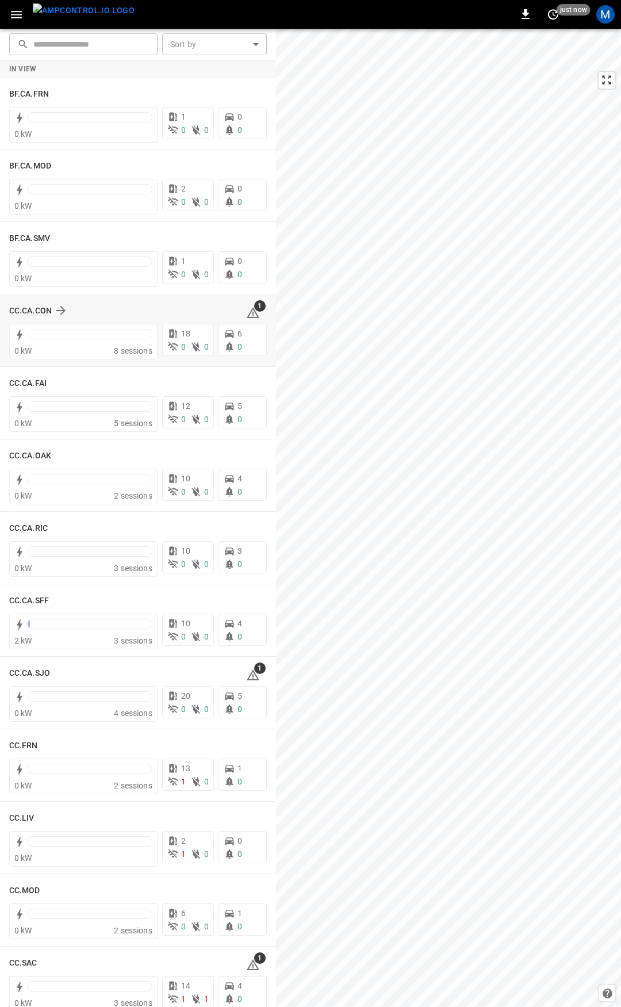
click at [247, 312] on icon at bounding box center [253, 312] width 13 height 11
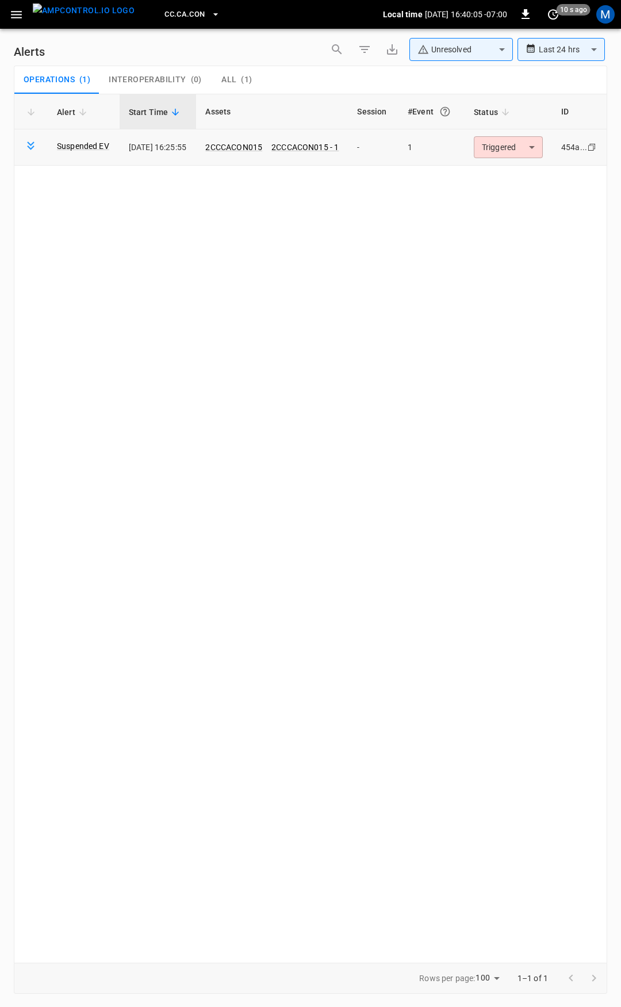
click at [513, 152] on body "**********" at bounding box center [310, 501] width 621 height 1003
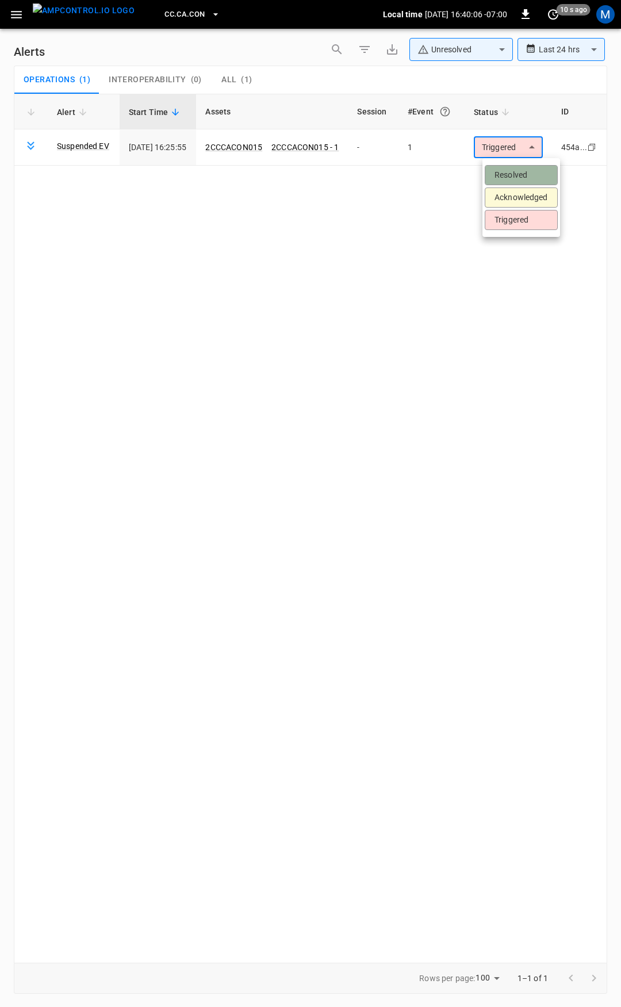
click at [514, 178] on li "Resolved" at bounding box center [521, 175] width 73 height 20
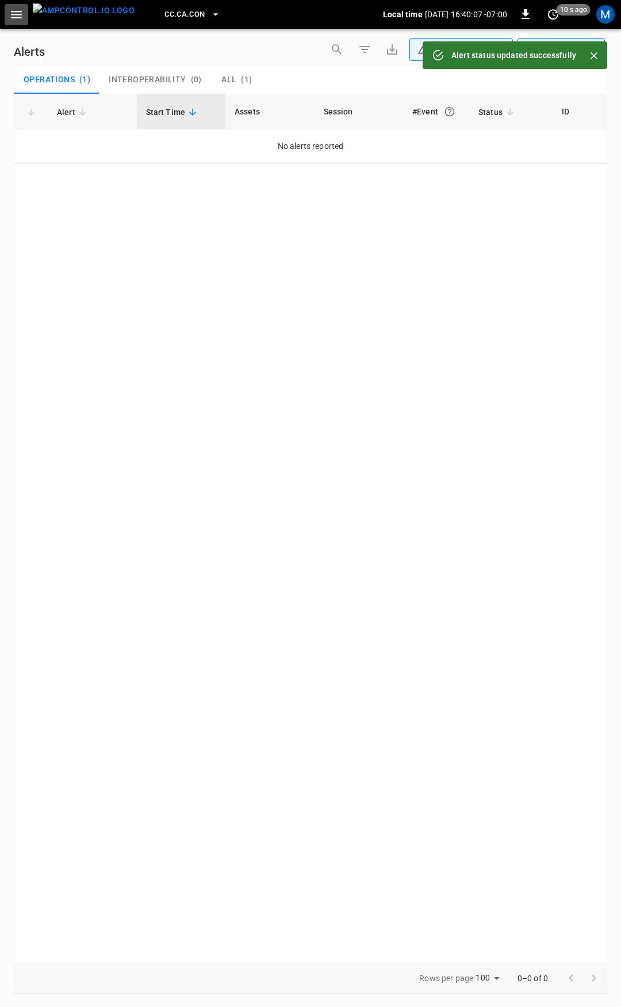
click at [16, 19] on icon "button" at bounding box center [16, 14] width 14 height 14
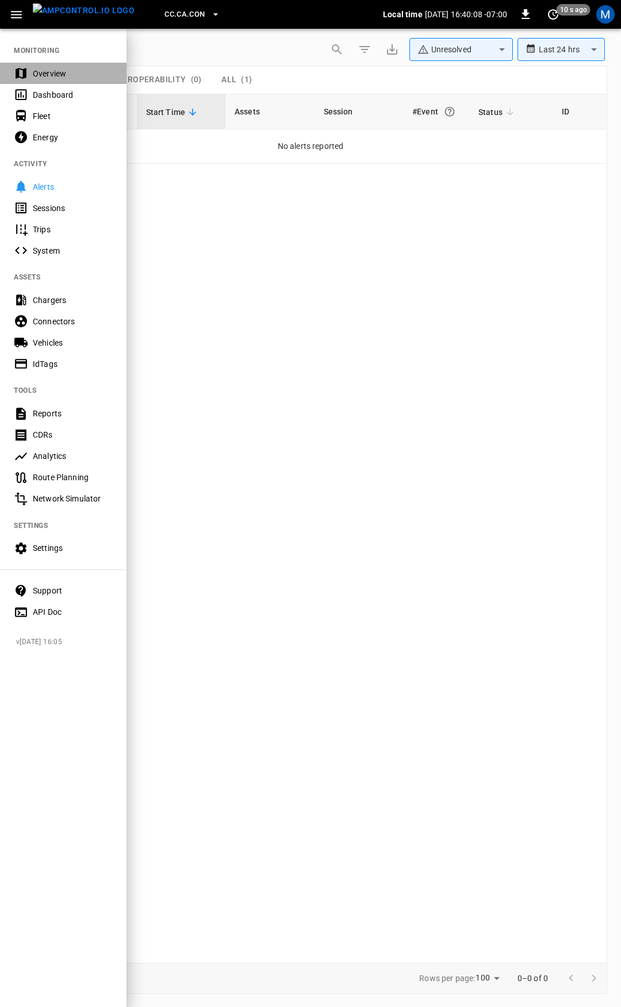
click at [37, 66] on div "Overview" at bounding box center [63, 73] width 126 height 21
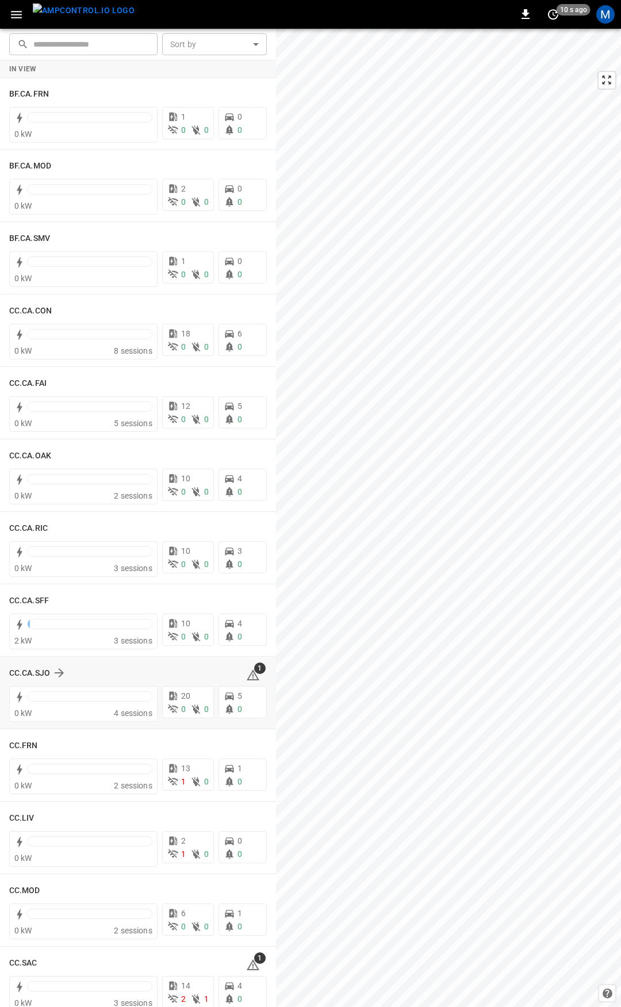
click at [248, 676] on icon at bounding box center [253, 675] width 14 height 14
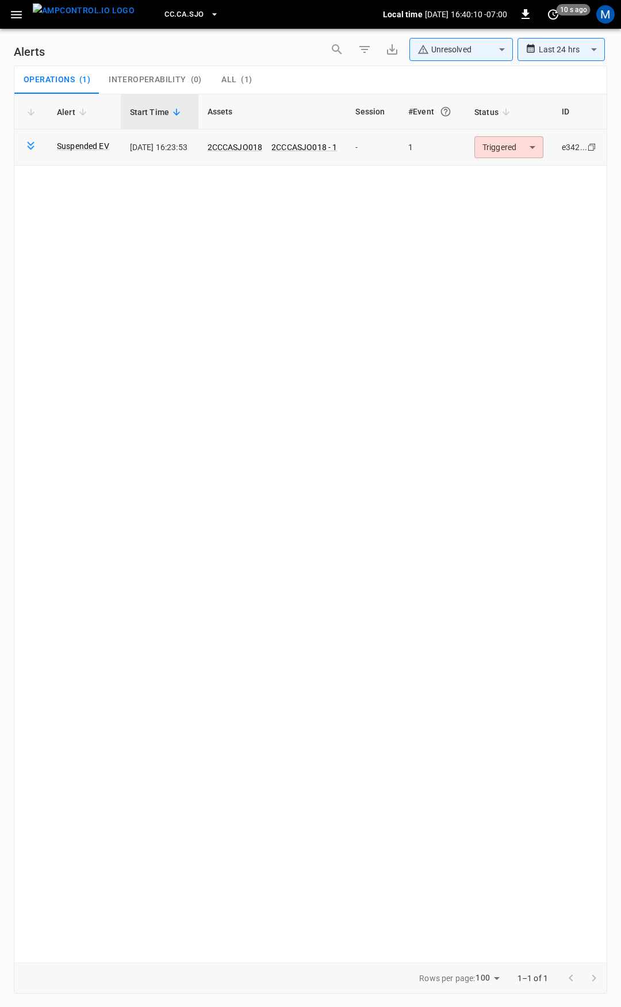
click at [512, 152] on body "**********" at bounding box center [310, 501] width 621 height 1003
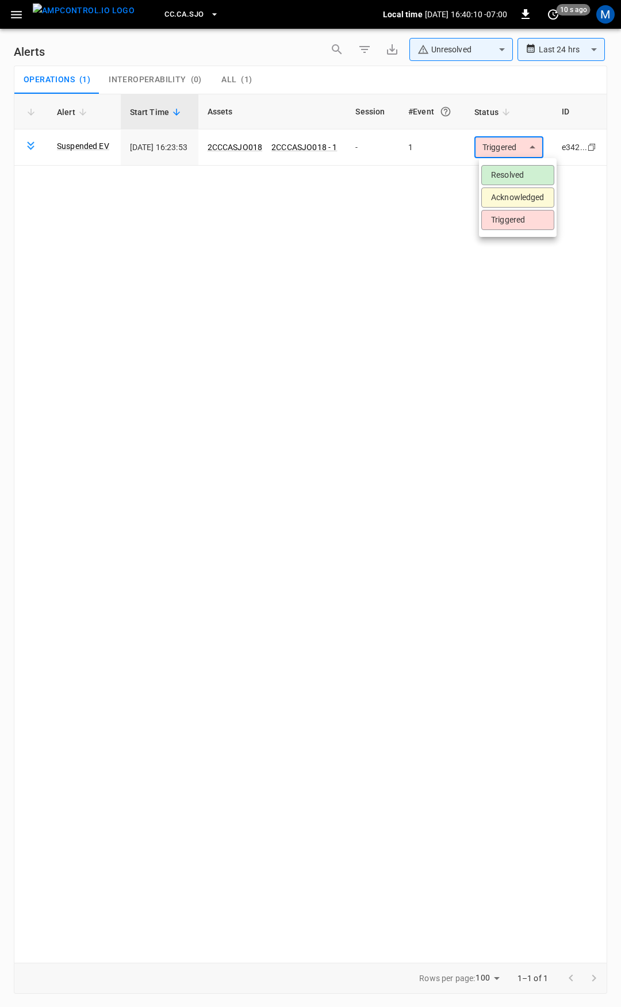
drag, startPoint x: 509, startPoint y: 178, endPoint x: 417, endPoint y: 154, distance: 95.3
click at [509, 178] on li "Resolved" at bounding box center [517, 175] width 73 height 20
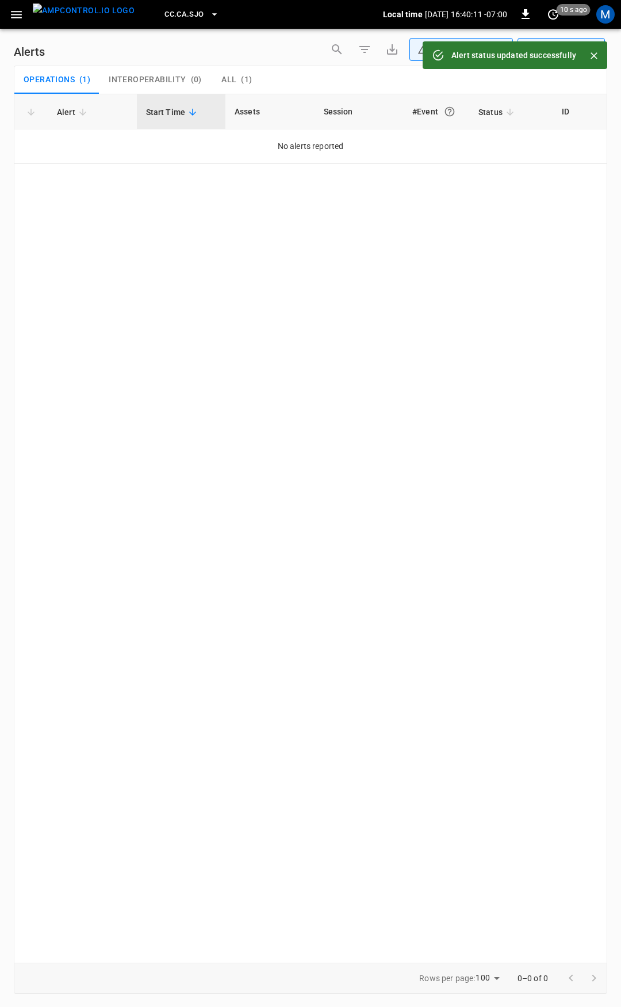
click at [10, 16] on icon "button" at bounding box center [16, 14] width 14 height 14
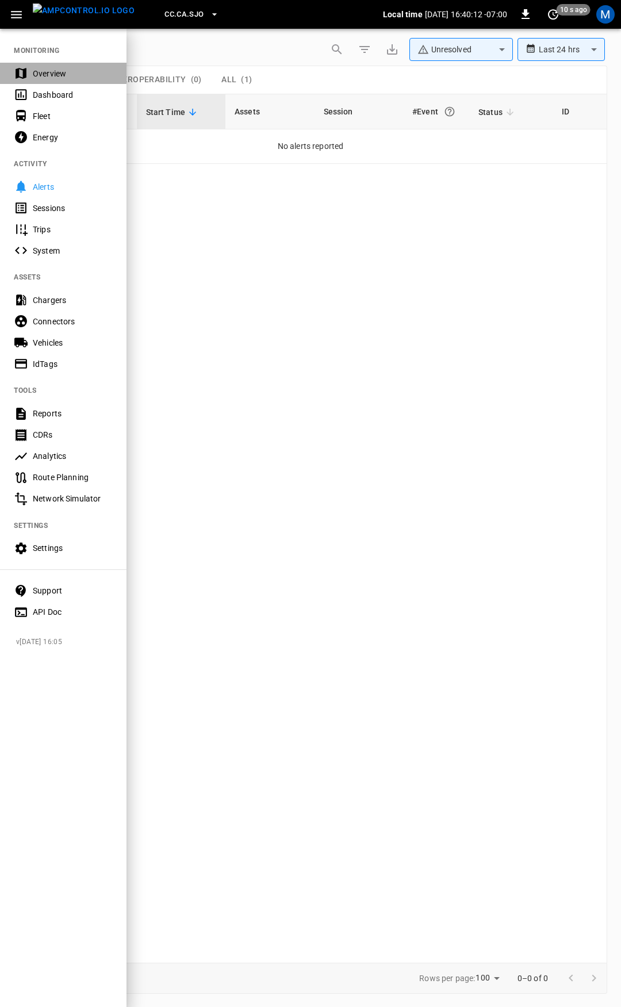
click at [58, 82] on div "Overview" at bounding box center [63, 73] width 126 height 21
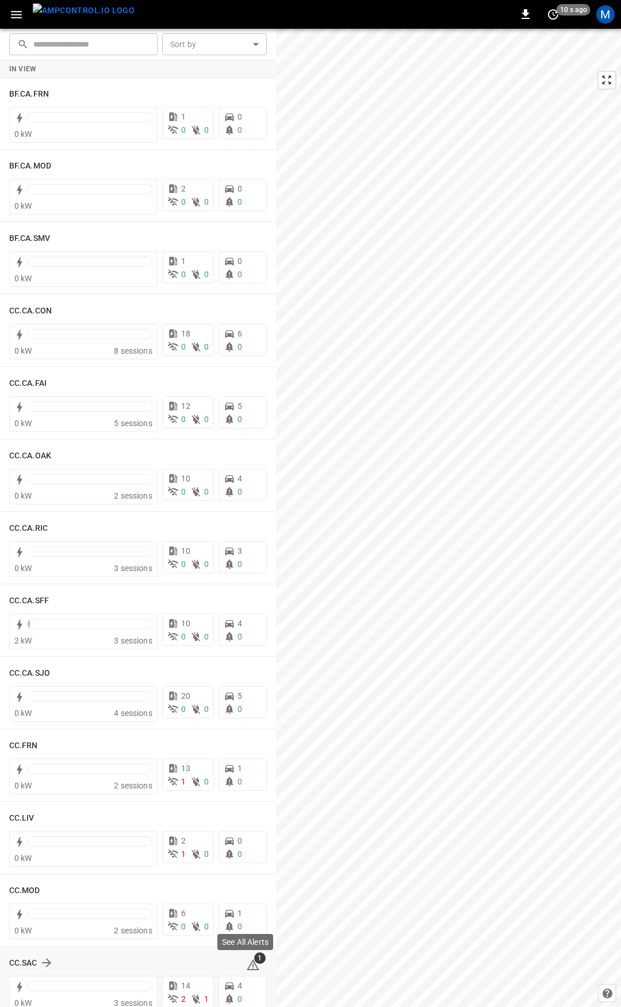
click at [247, 963] on icon at bounding box center [253, 964] width 13 height 11
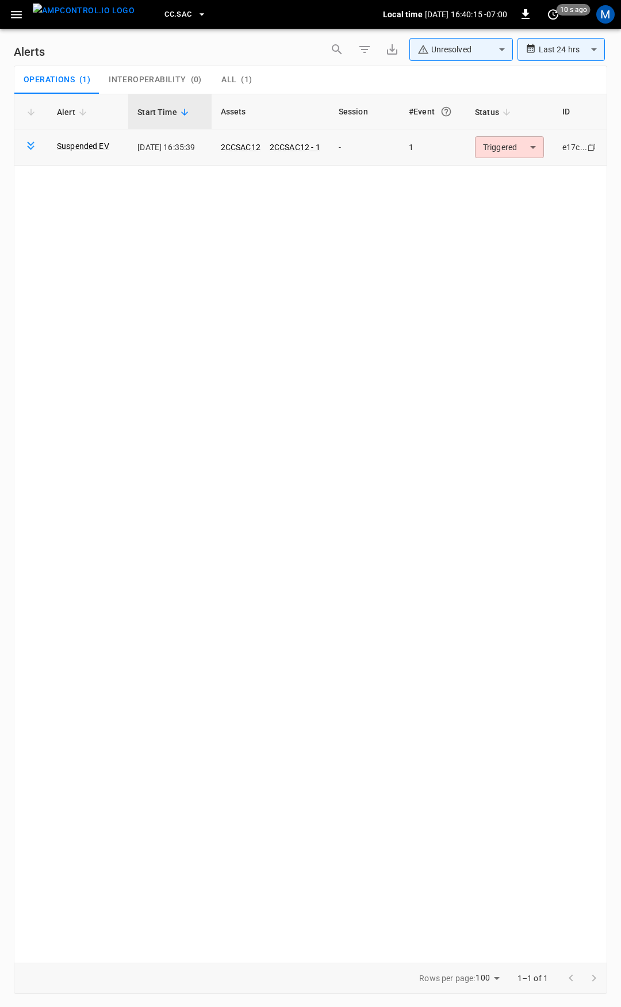
click at [497, 146] on body "**********" at bounding box center [310, 501] width 621 height 1003
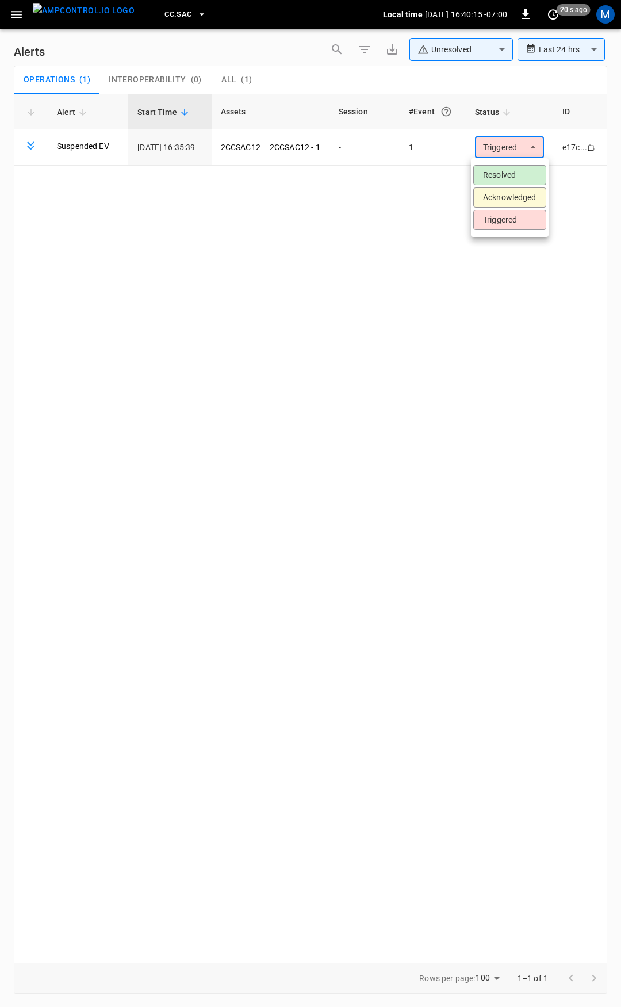
click at [499, 170] on li "Resolved" at bounding box center [509, 175] width 73 height 20
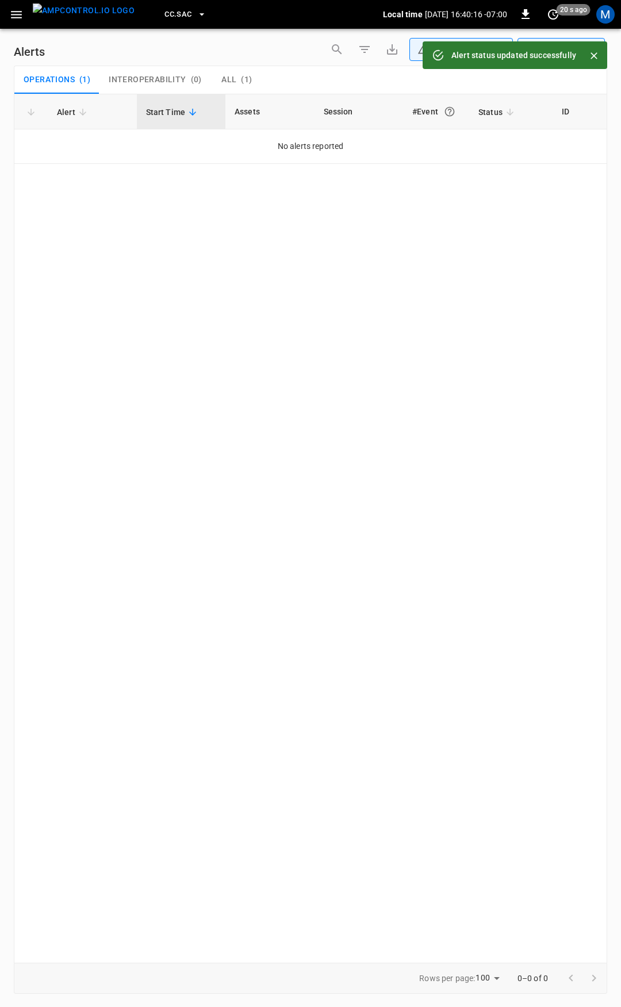
click at [13, 9] on icon "button" at bounding box center [16, 14] width 14 height 14
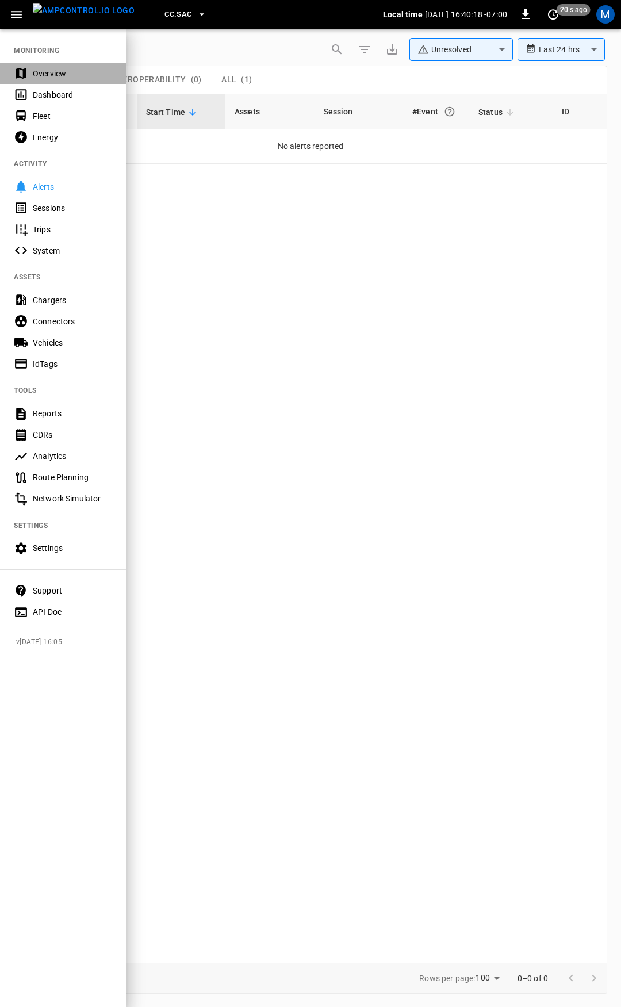
click at [40, 73] on div "Overview" at bounding box center [73, 73] width 80 height 11
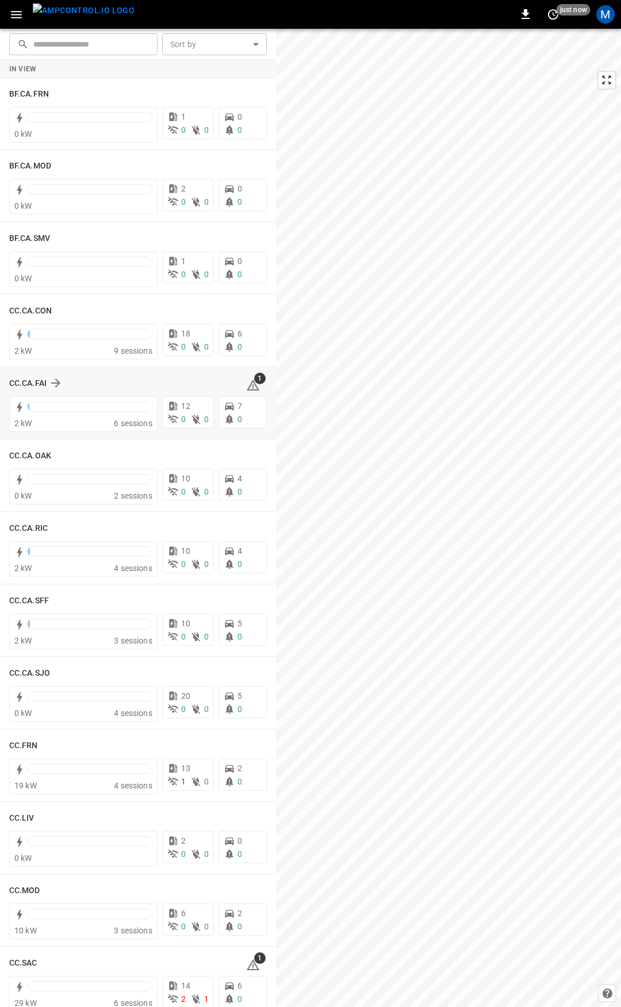
click at [249, 384] on icon at bounding box center [253, 385] width 14 height 14
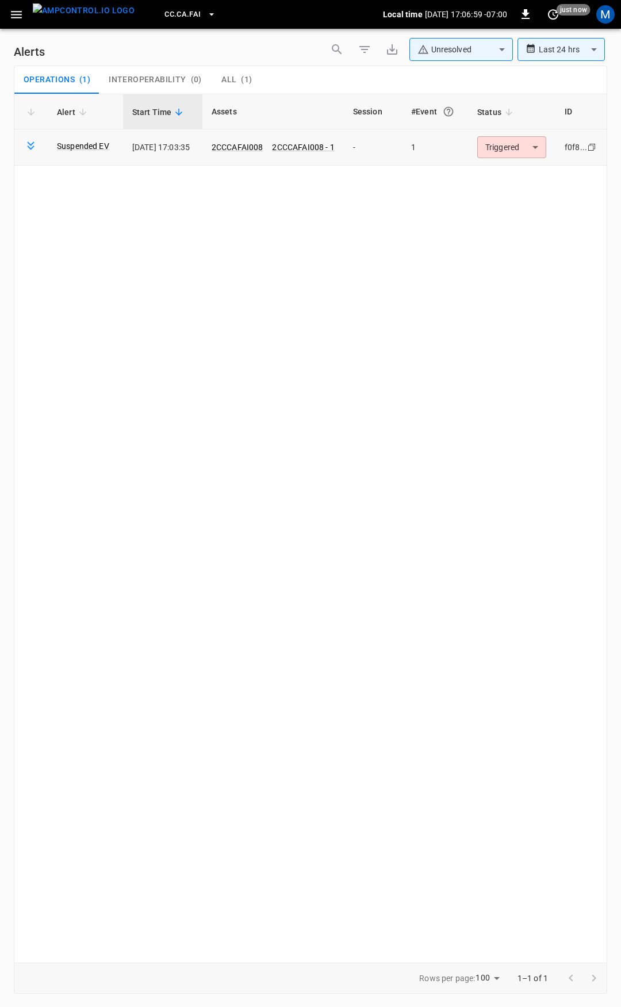
click at [484, 139] on body "**********" at bounding box center [310, 501] width 621 height 1003
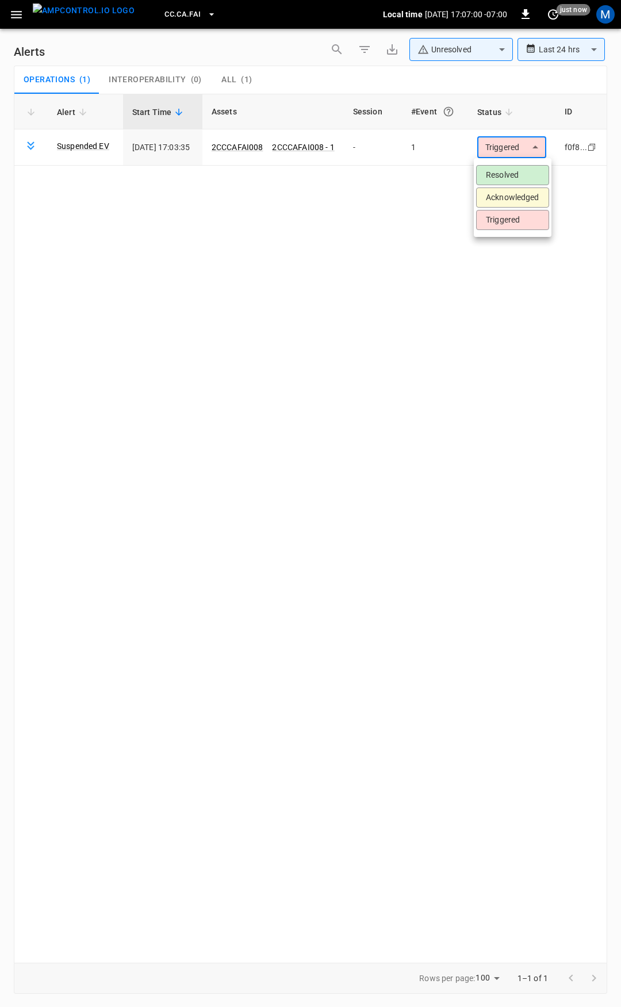
click at [525, 179] on li "Resolved" at bounding box center [512, 175] width 73 height 20
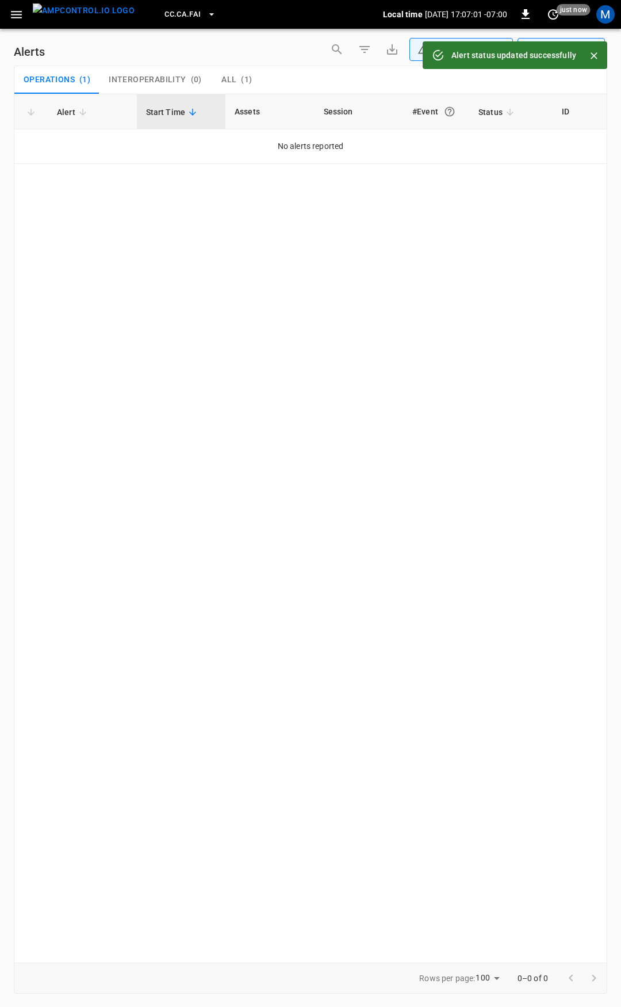
click at [16, 20] on icon "button" at bounding box center [16, 14] width 14 height 14
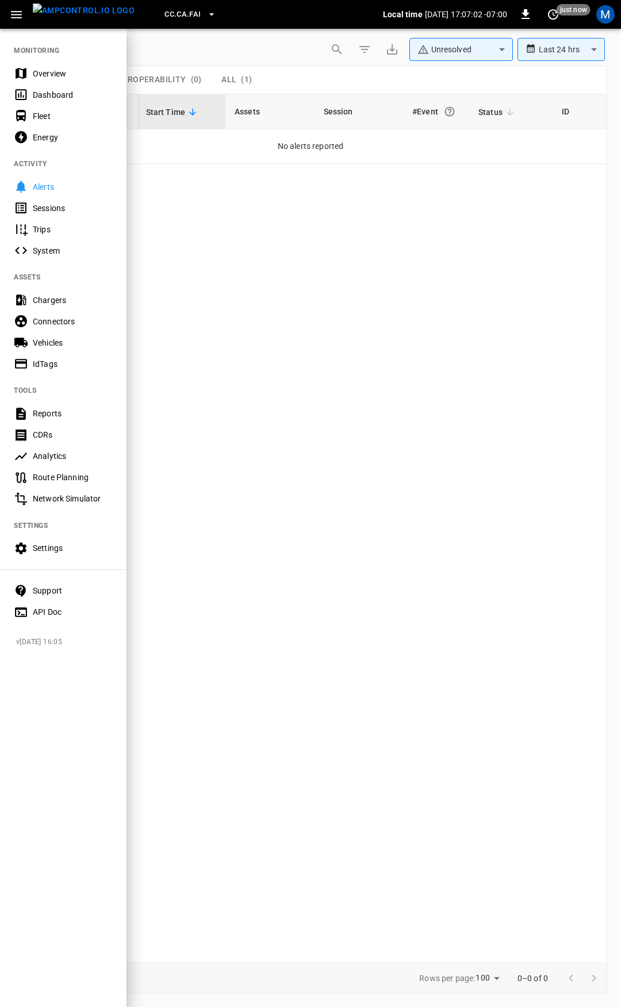
click at [64, 85] on div "Dashboard" at bounding box center [63, 94] width 126 height 21
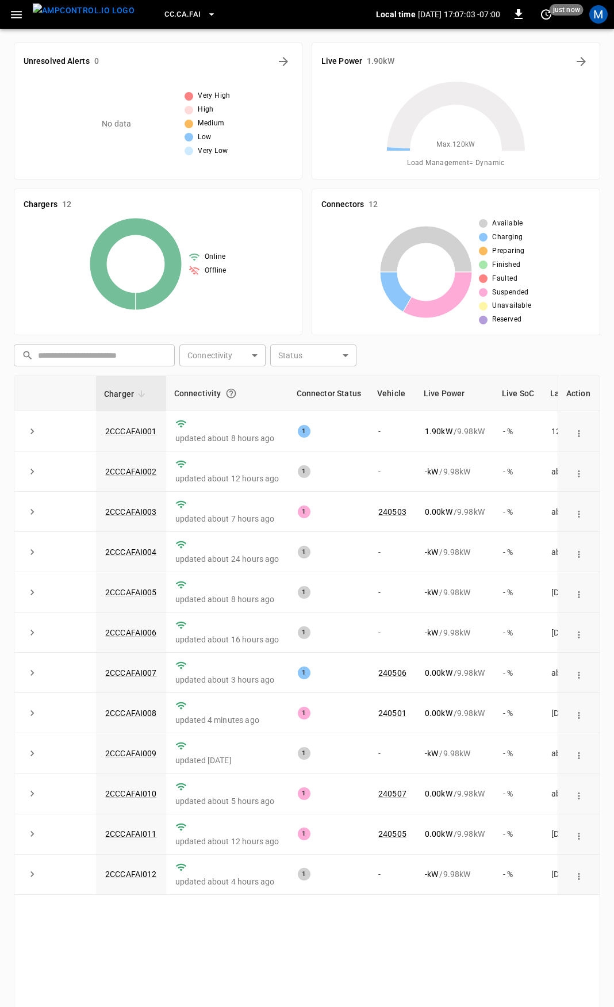
click at [14, 18] on icon "button" at bounding box center [16, 14] width 11 height 7
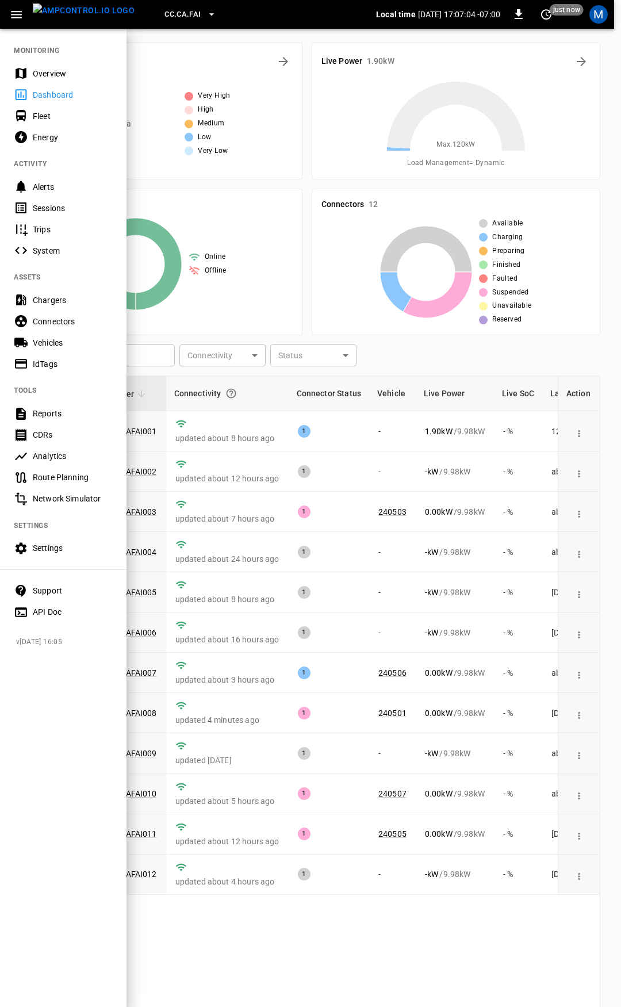
click at [45, 68] on div "Overview" at bounding box center [73, 73] width 80 height 11
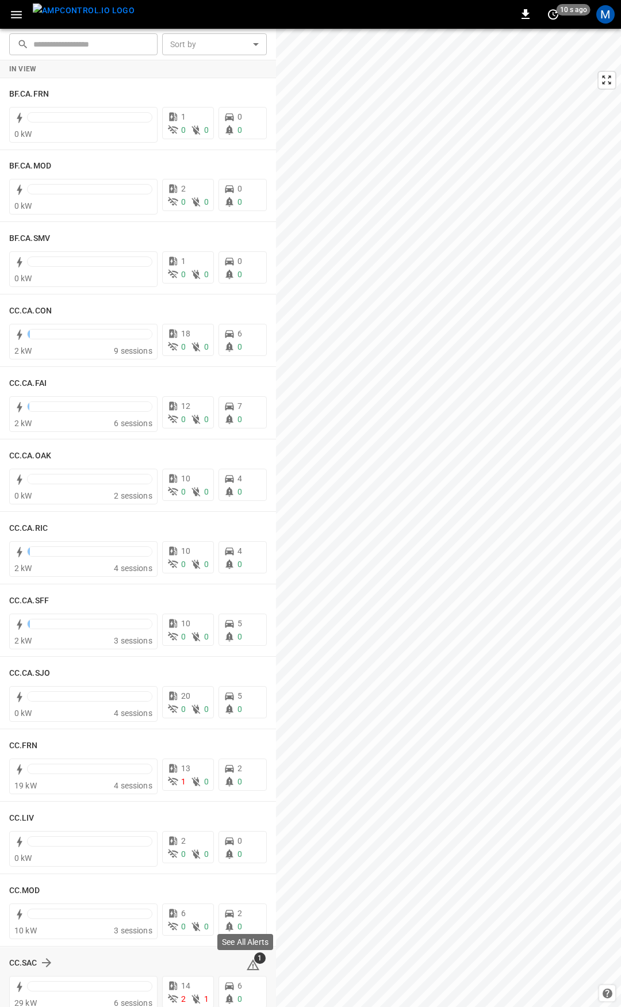
click at [254, 961] on span "1" at bounding box center [259, 957] width 11 height 11
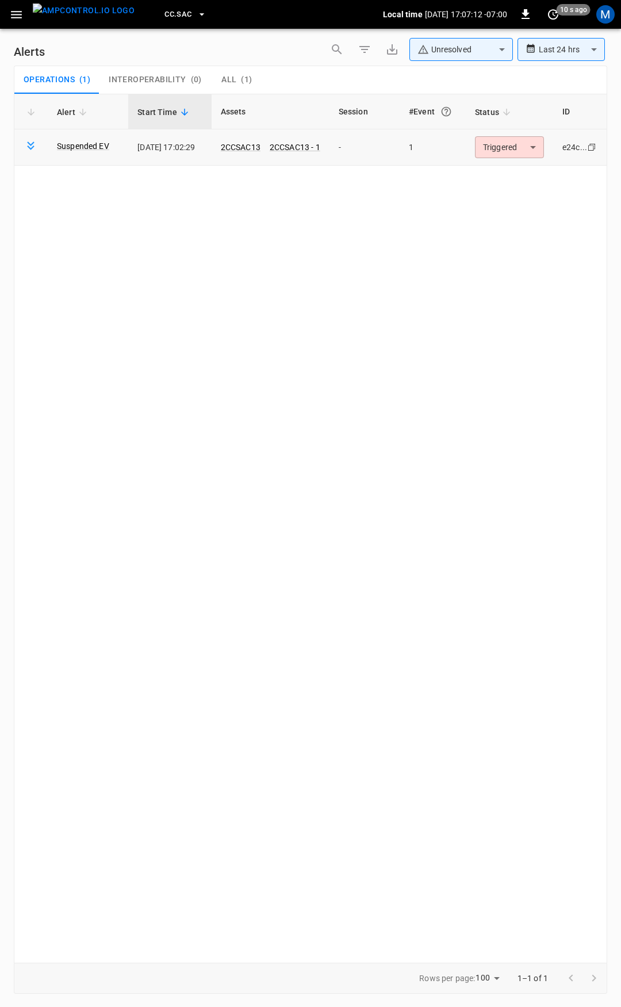
click at [532, 156] on body "**********" at bounding box center [310, 501] width 621 height 1003
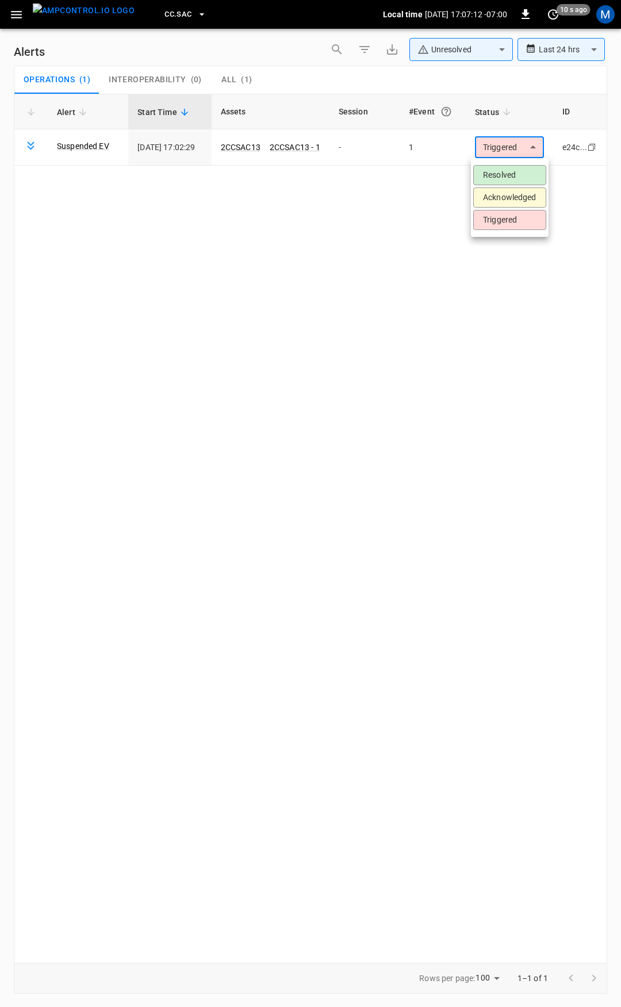
click at [525, 179] on li "Resolved" at bounding box center [509, 175] width 73 height 20
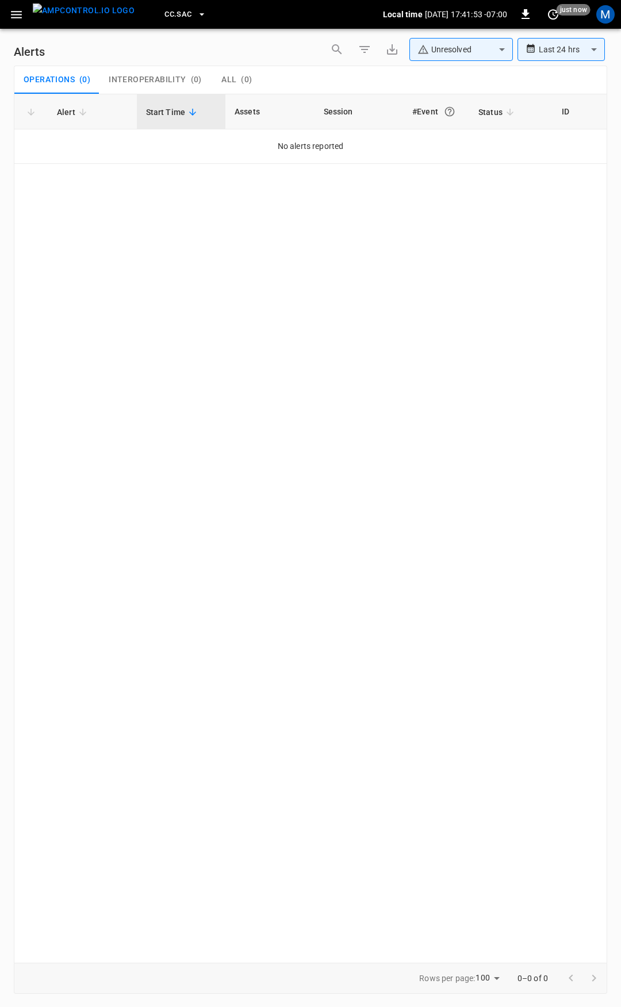
click at [4, 11] on div "CC.SAC Local time 2025-08-20 17:41:53 -07:00 0 just now M" at bounding box center [310, 14] width 621 height 29
click at [13, 14] on icon "button" at bounding box center [16, 14] width 11 height 7
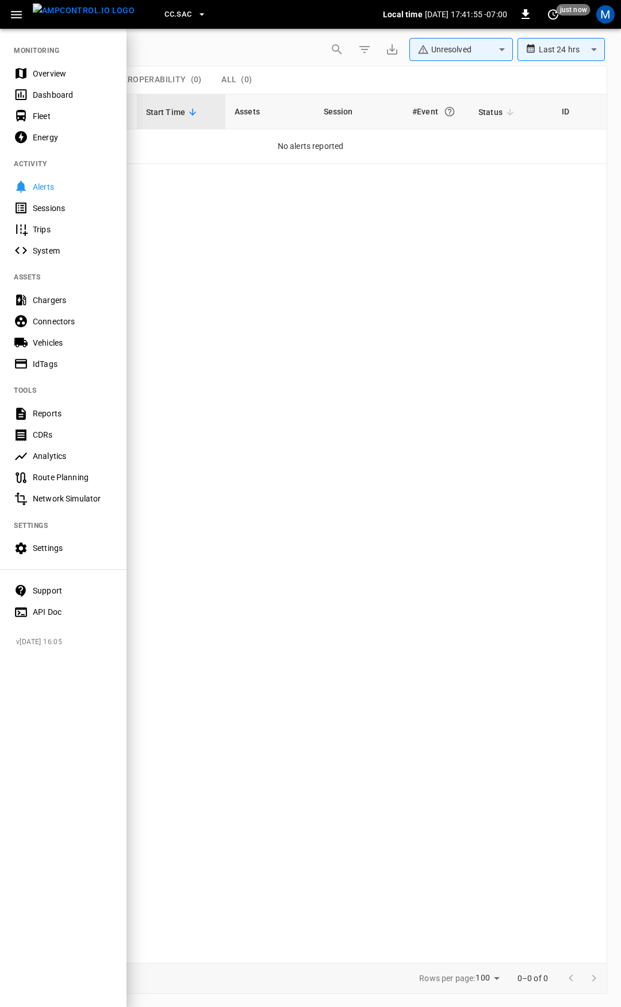
click at [28, 71] on icon at bounding box center [21, 73] width 14 height 14
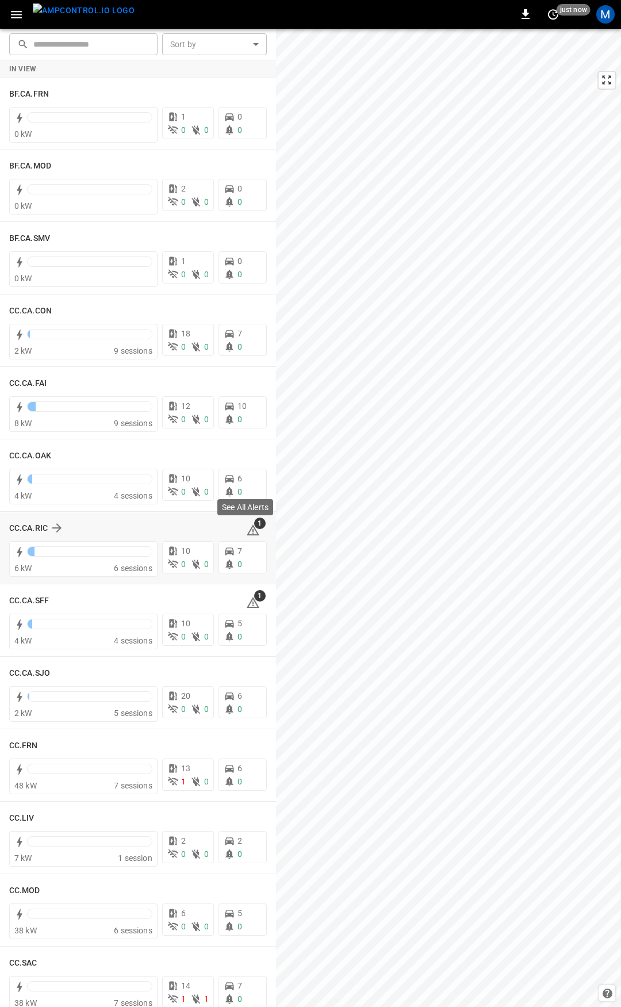
click at [247, 532] on icon at bounding box center [253, 530] width 14 height 14
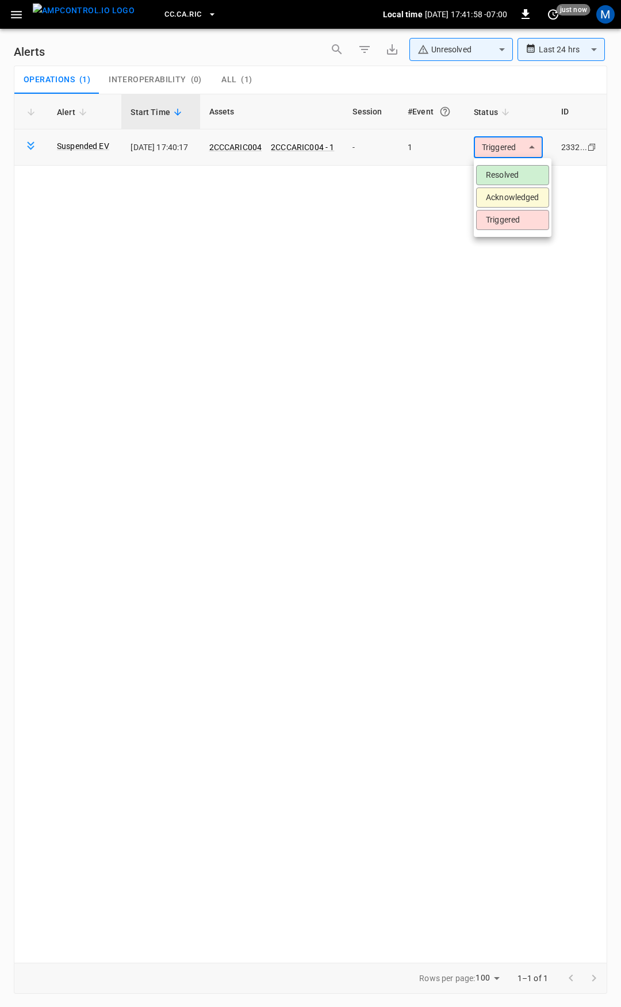
click at [527, 137] on body "**********" at bounding box center [310, 501] width 621 height 1003
click at [513, 166] on li "Resolved" at bounding box center [512, 175] width 73 height 20
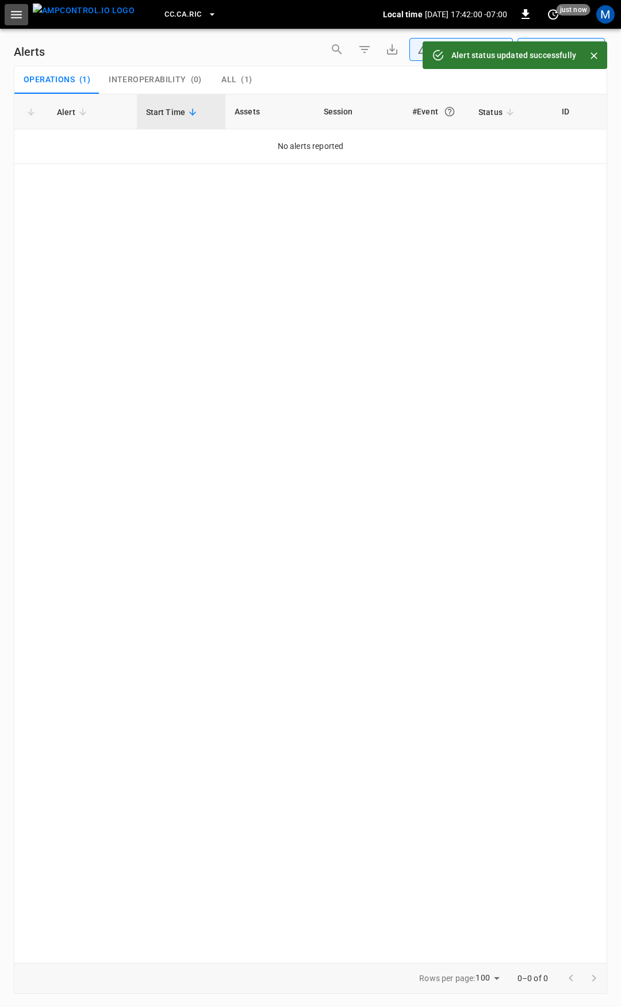
click at [15, 11] on icon "button" at bounding box center [16, 14] width 11 height 7
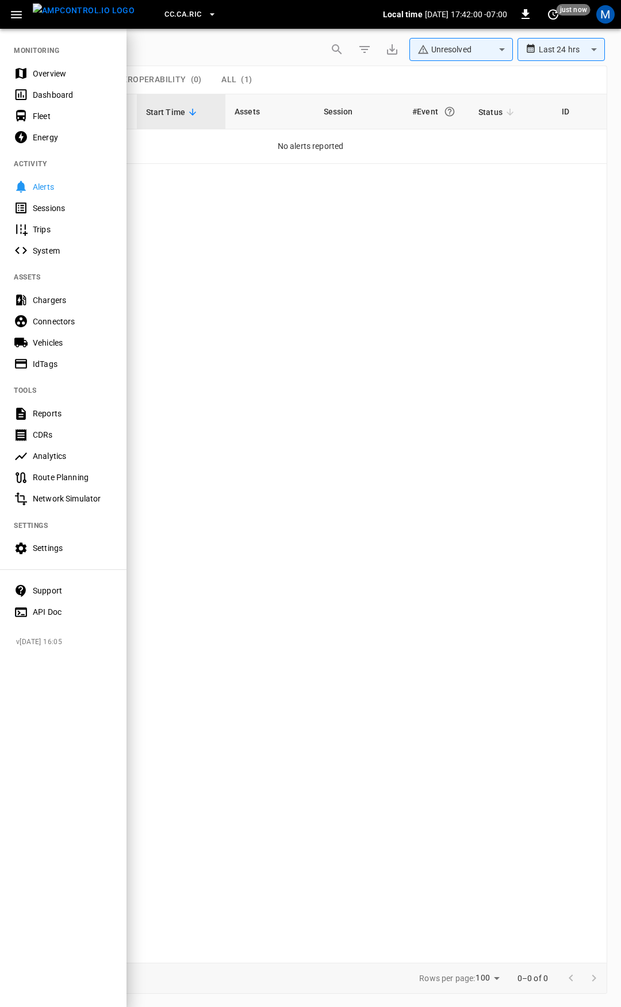
click at [52, 67] on div "Overview" at bounding box center [63, 73] width 126 height 21
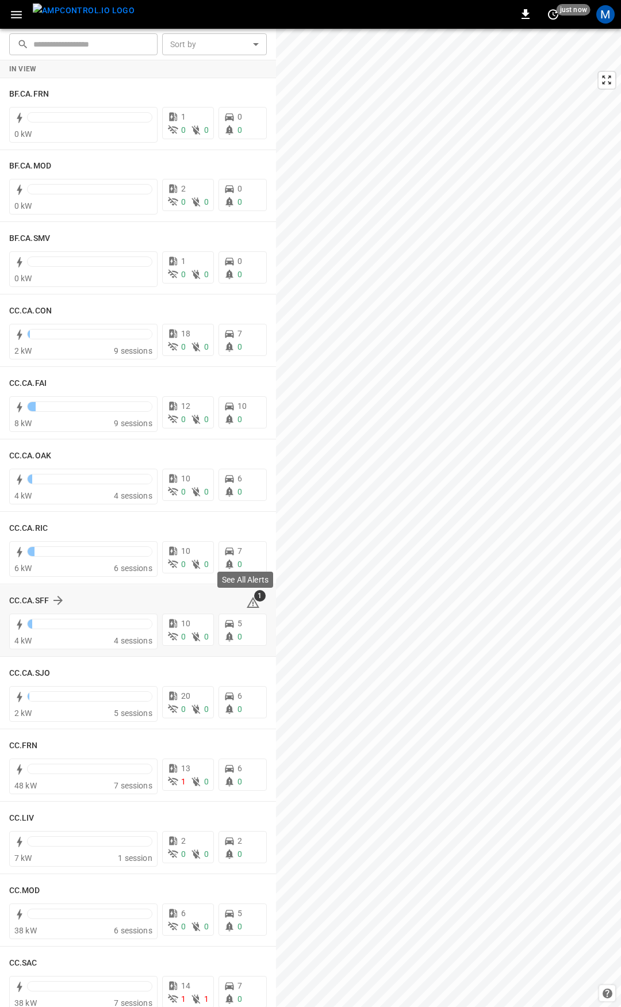
click at [248, 604] on icon at bounding box center [253, 603] width 14 height 14
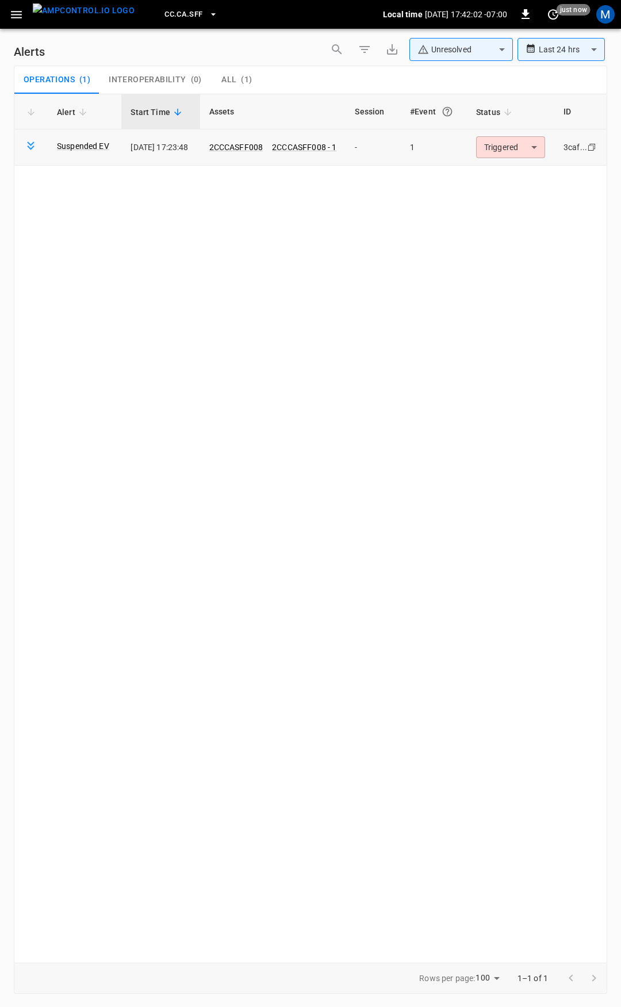
click at [526, 138] on body "**********" at bounding box center [310, 501] width 621 height 1003
click at [512, 172] on li "Resolved" at bounding box center [515, 175] width 73 height 20
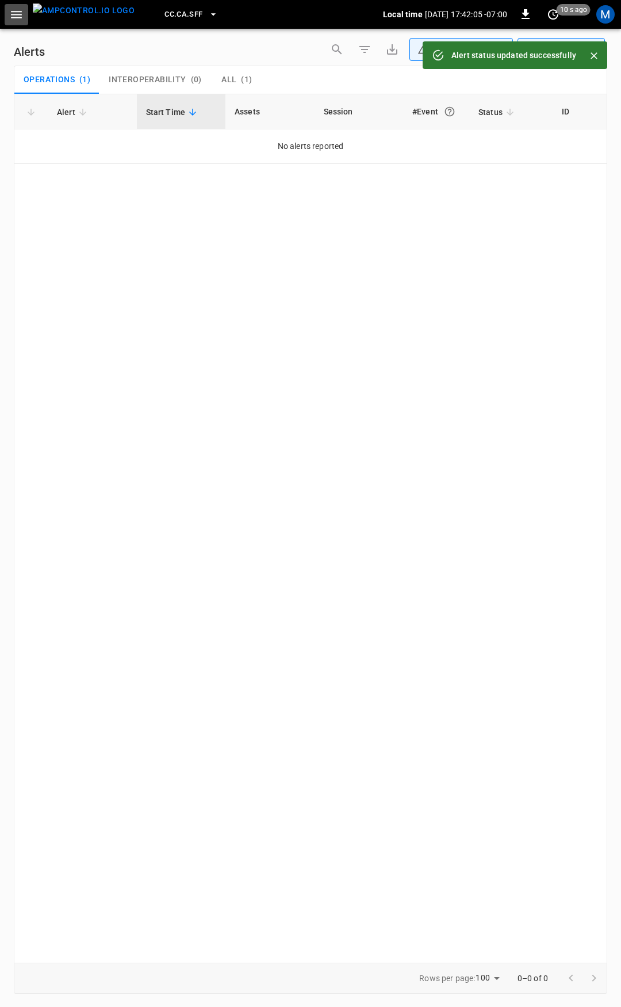
click at [11, 11] on icon "button" at bounding box center [16, 14] width 11 height 7
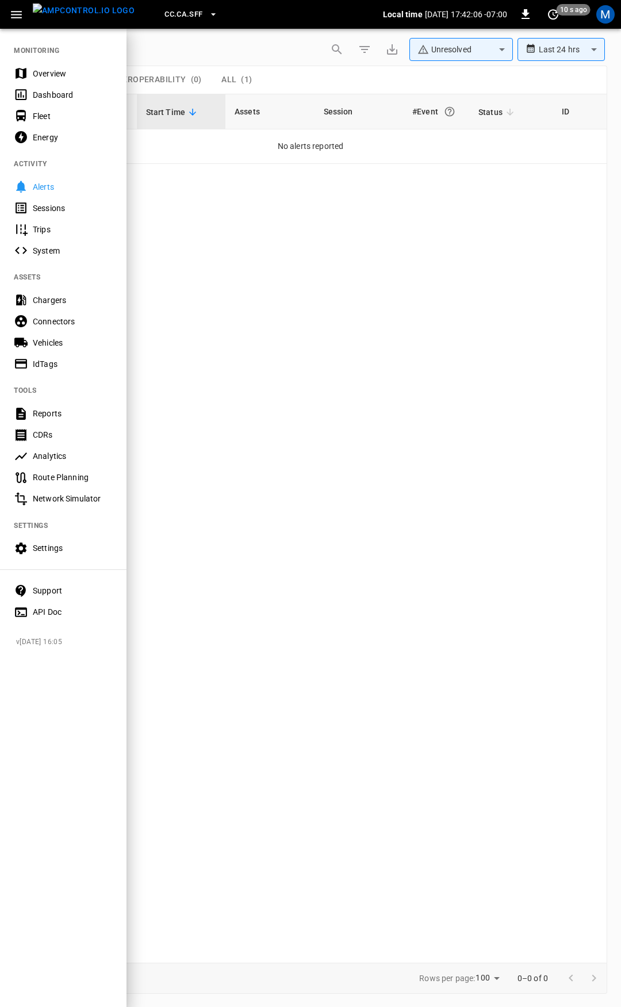
click at [53, 74] on div "Overview" at bounding box center [73, 73] width 80 height 11
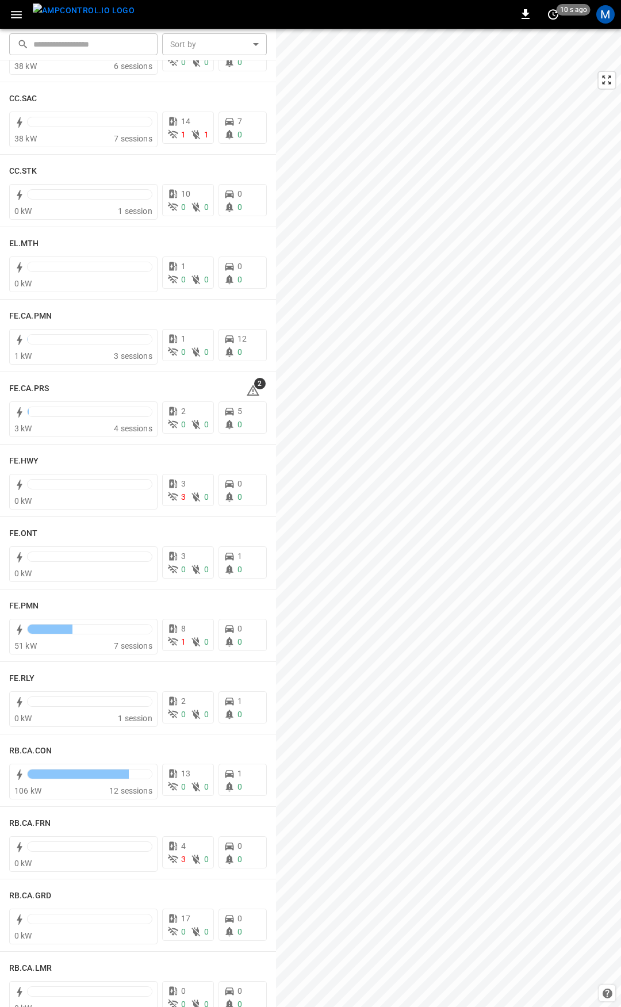
scroll to position [835, 0]
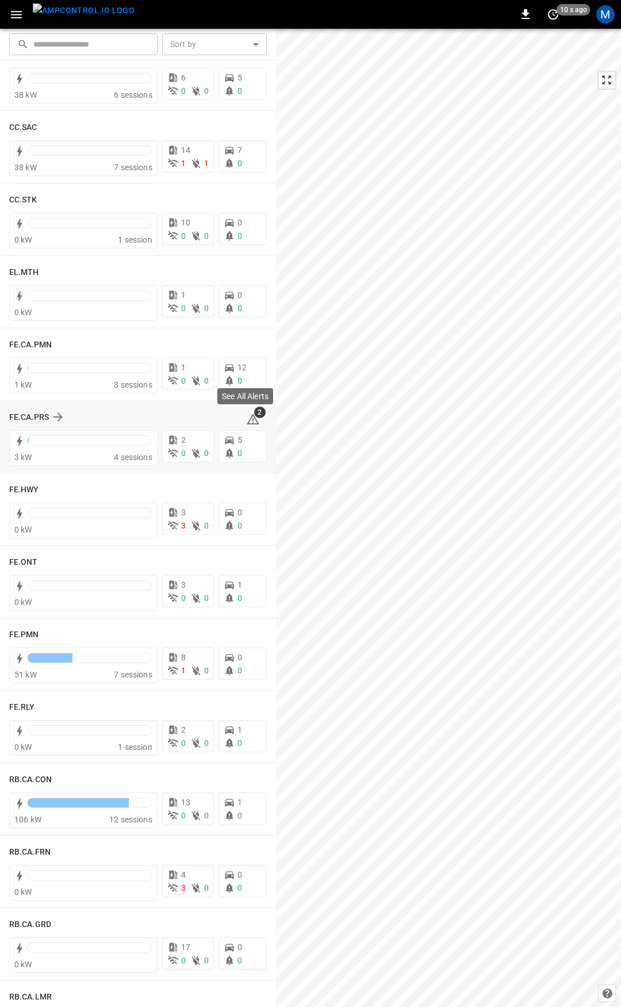
click at [254, 417] on span "2" at bounding box center [259, 411] width 11 height 11
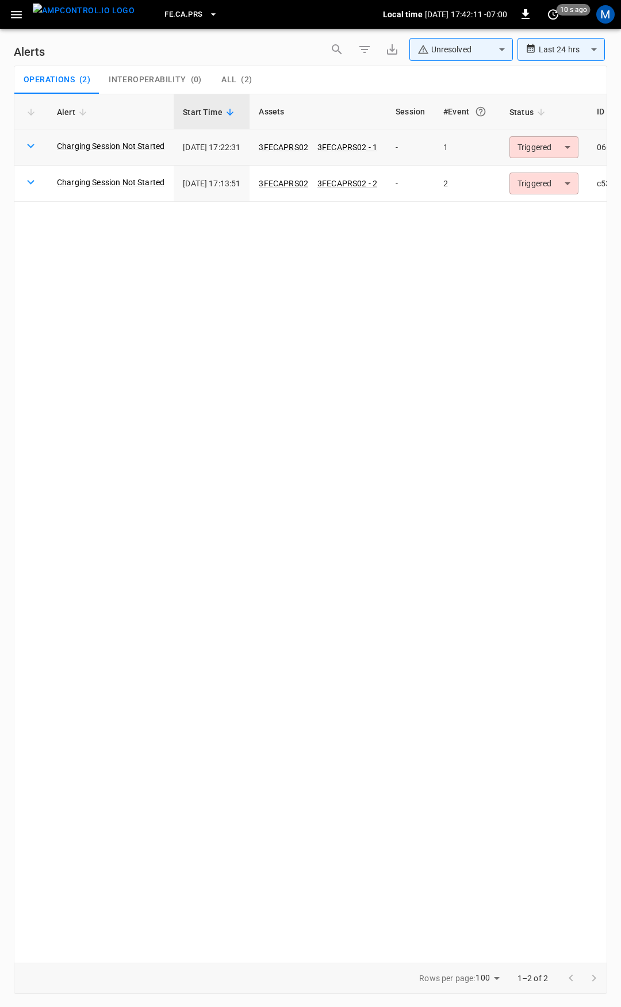
click at [552, 148] on body "**********" at bounding box center [310, 501] width 621 height 1003
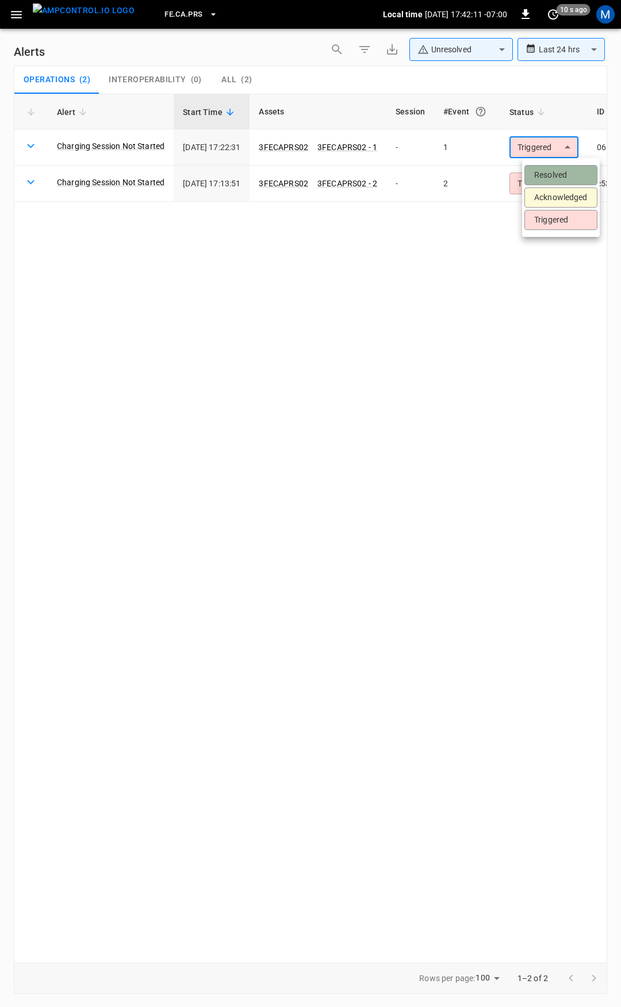
click at [548, 169] on li "Resolved" at bounding box center [560, 175] width 73 height 20
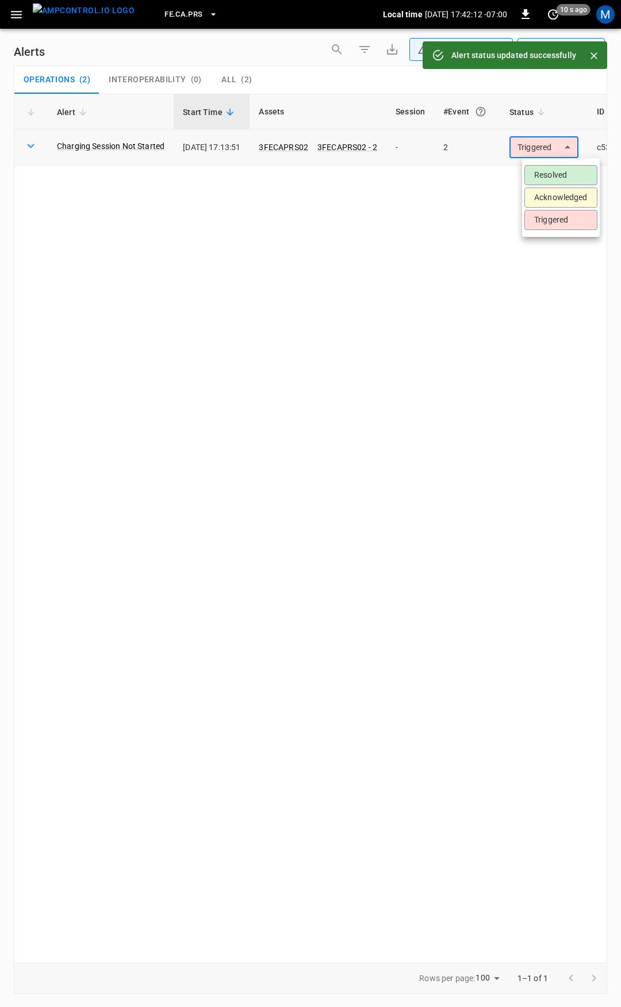
click at [561, 145] on body "**********" at bounding box center [310, 501] width 621 height 1003
click at [557, 182] on li "Resolved" at bounding box center [560, 175] width 73 height 20
